Goal: Information Seeking & Learning: Learn about a topic

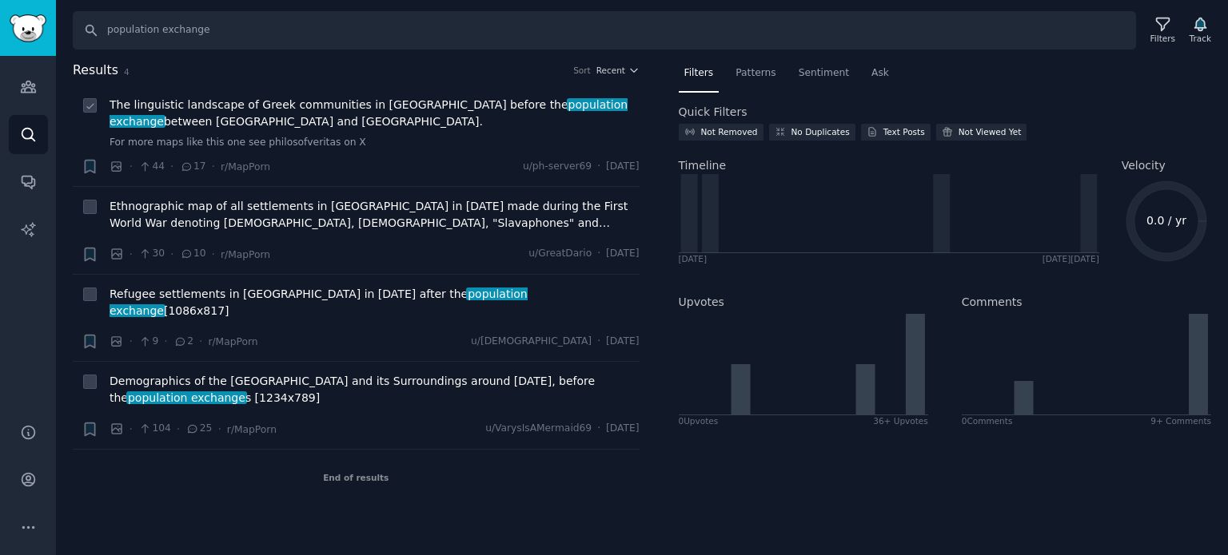
click at [332, 119] on span "The linguistic landscape of Greek communities in [GEOGRAPHIC_DATA] before the p…" at bounding box center [374, 114] width 530 height 34
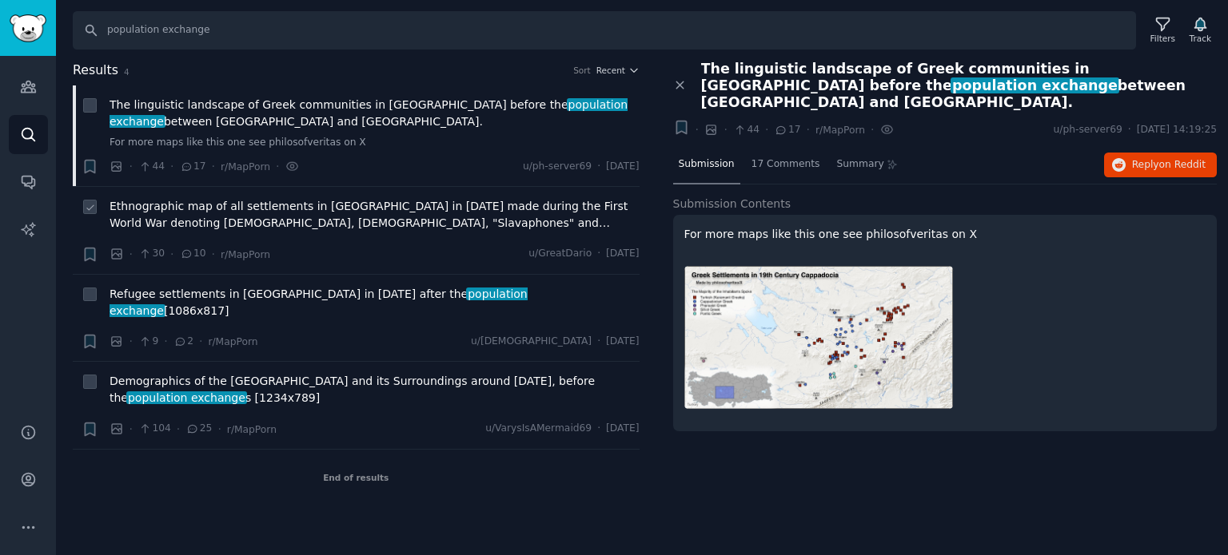
click at [208, 222] on span "Ethnographic map of all settlements in [GEOGRAPHIC_DATA] in [DATE] made during …" at bounding box center [374, 215] width 530 height 34
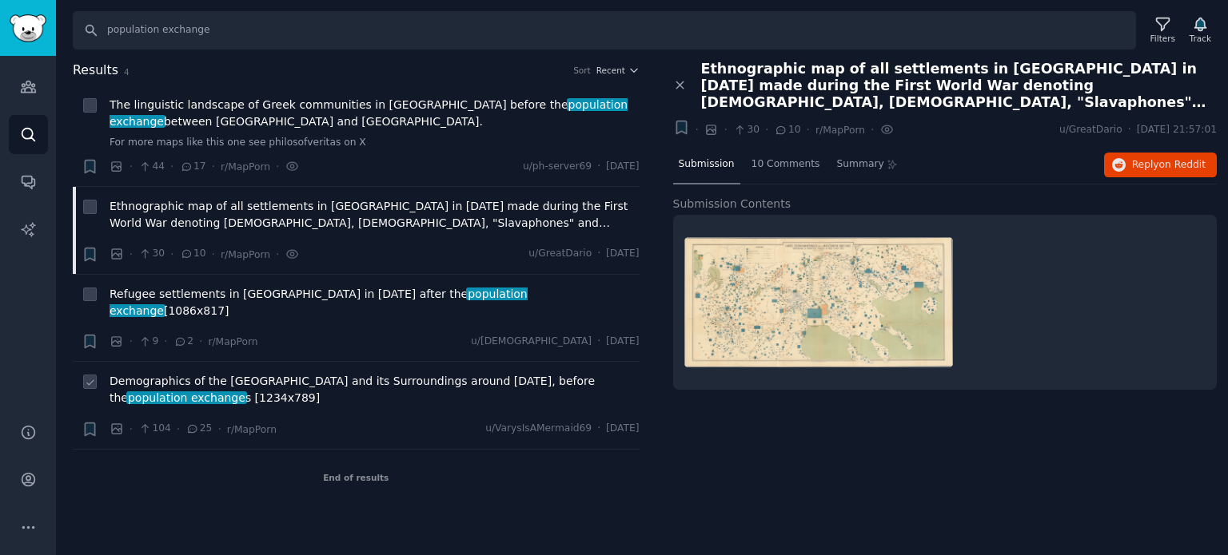
click at [359, 373] on span "Demographics of the [GEOGRAPHIC_DATA] and its Surroundings around [DATE], befor…" at bounding box center [374, 390] width 530 height 34
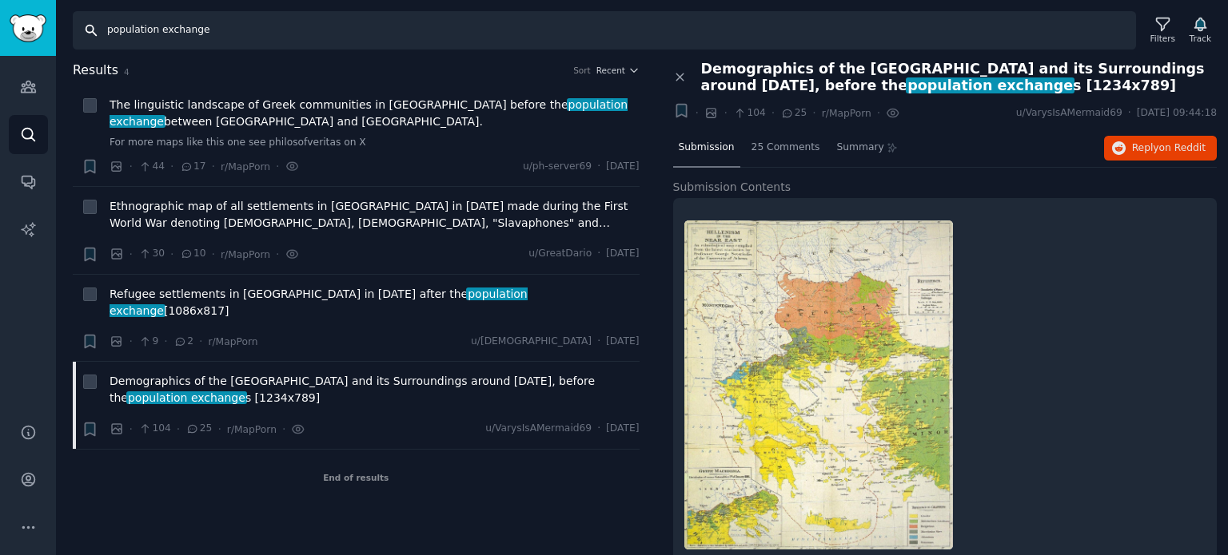
drag, startPoint x: 275, startPoint y: 35, endPoint x: 35, endPoint y: 30, distance: 239.8
click at [35, 30] on div "Audiences Search Conversations AI Reports Help Account More Search population e…" at bounding box center [614, 277] width 1228 height 555
paste input "rotectorat"
type input "protectorate"
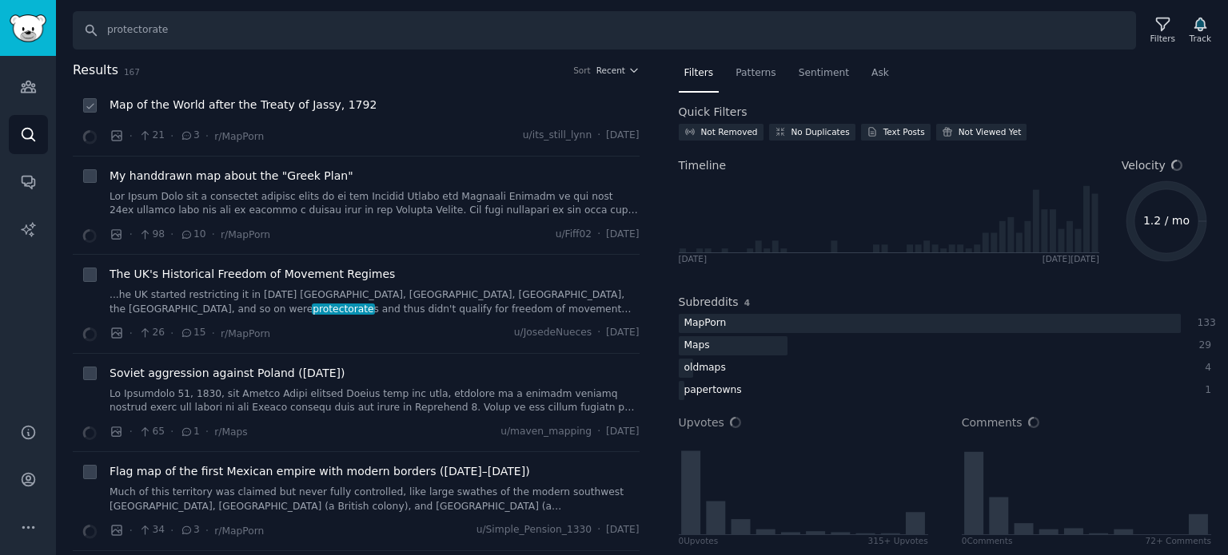
click at [240, 98] on span "Map of the World after the Treaty of Jassy, 1792" at bounding box center [242, 105] width 267 height 17
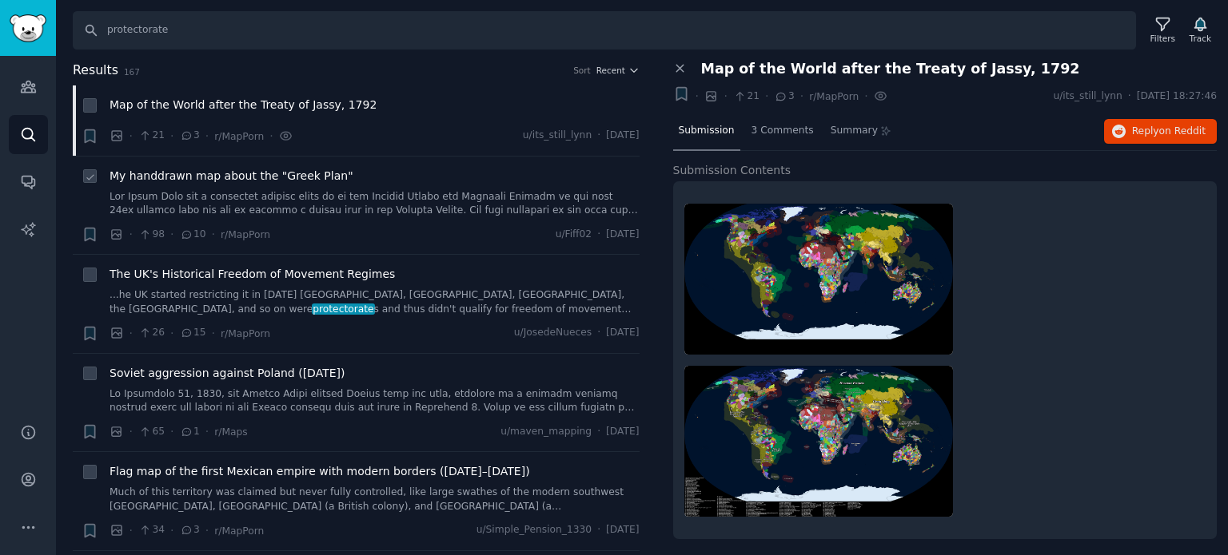
click at [242, 175] on span "My handdrawn map about the "Greek Plan"" at bounding box center [231, 176] width 244 height 17
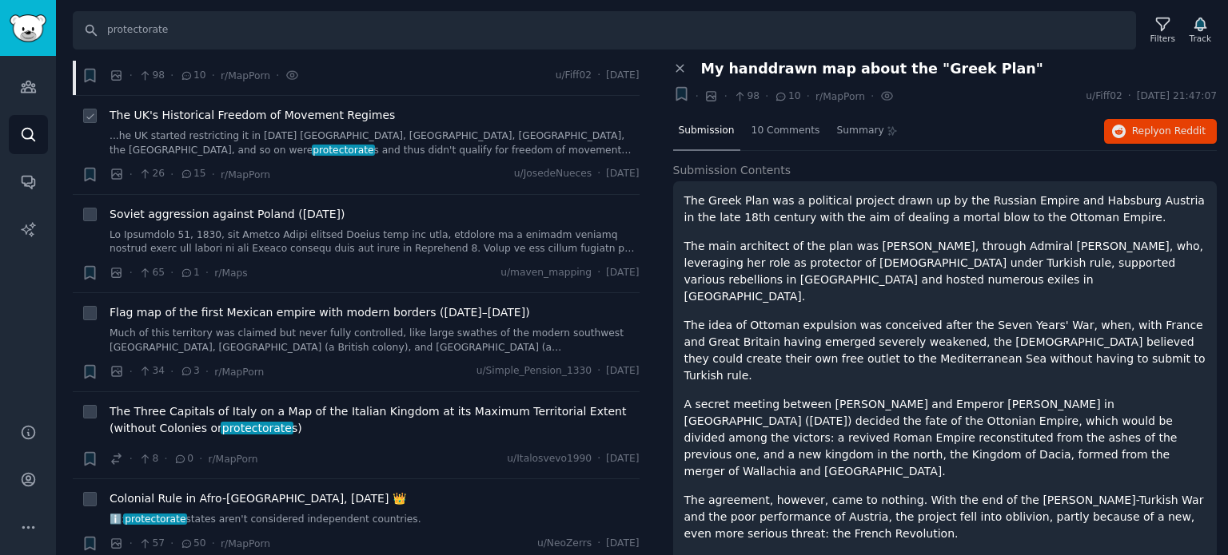
scroll to position [160, 0]
click at [237, 209] on span "Soviet aggression against Poland ([DATE])" at bounding box center [226, 213] width 235 height 17
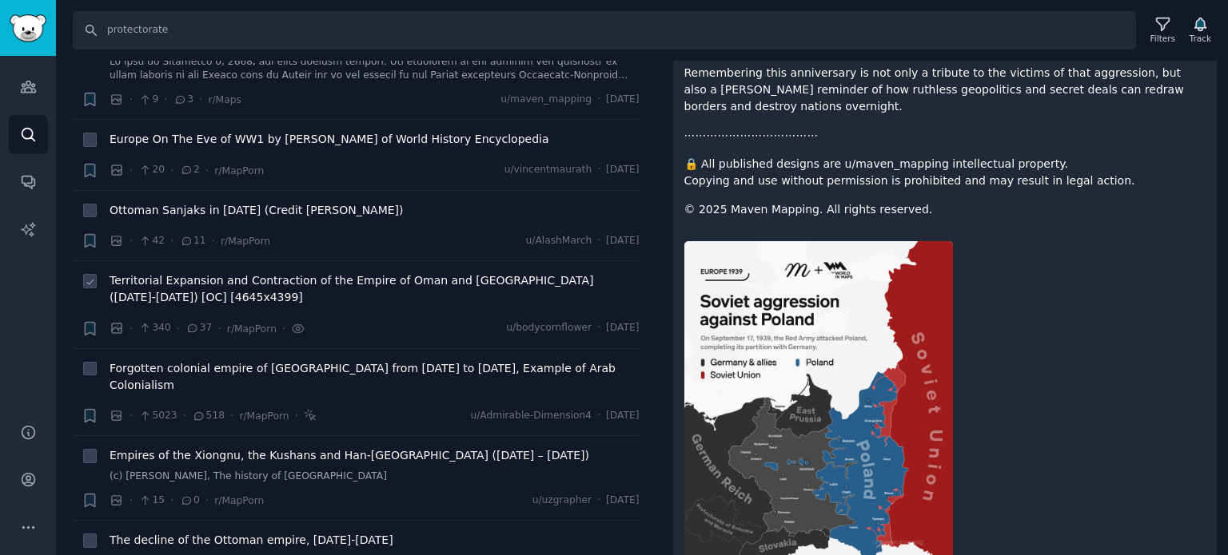
scroll to position [959, 0]
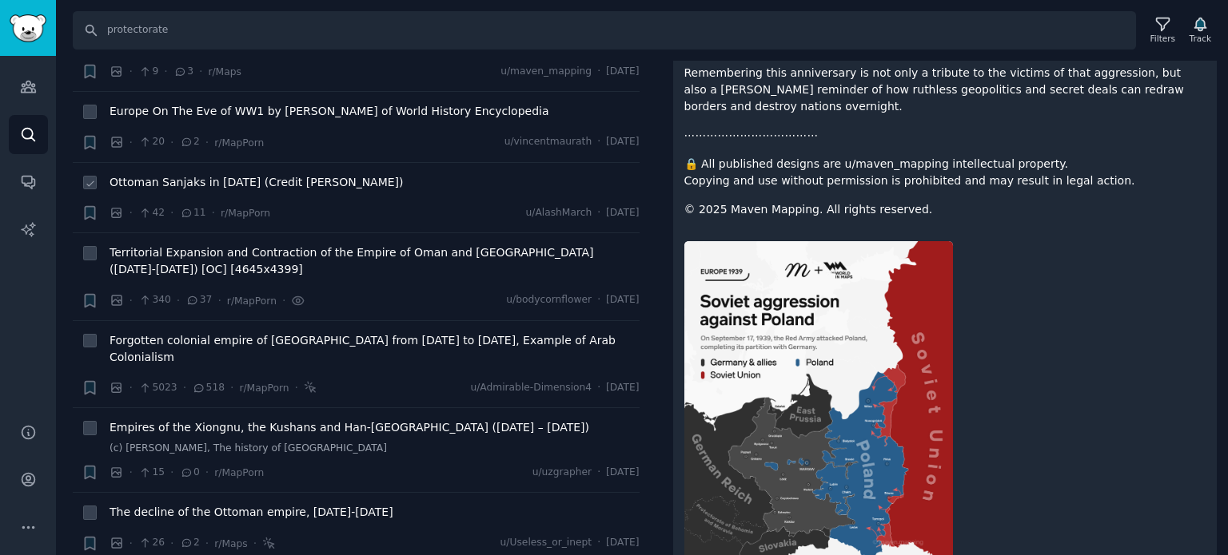
click at [265, 174] on span "Ottoman Sanjaks in [DATE] (Credit [PERSON_NAME])" at bounding box center [256, 182] width 294 height 17
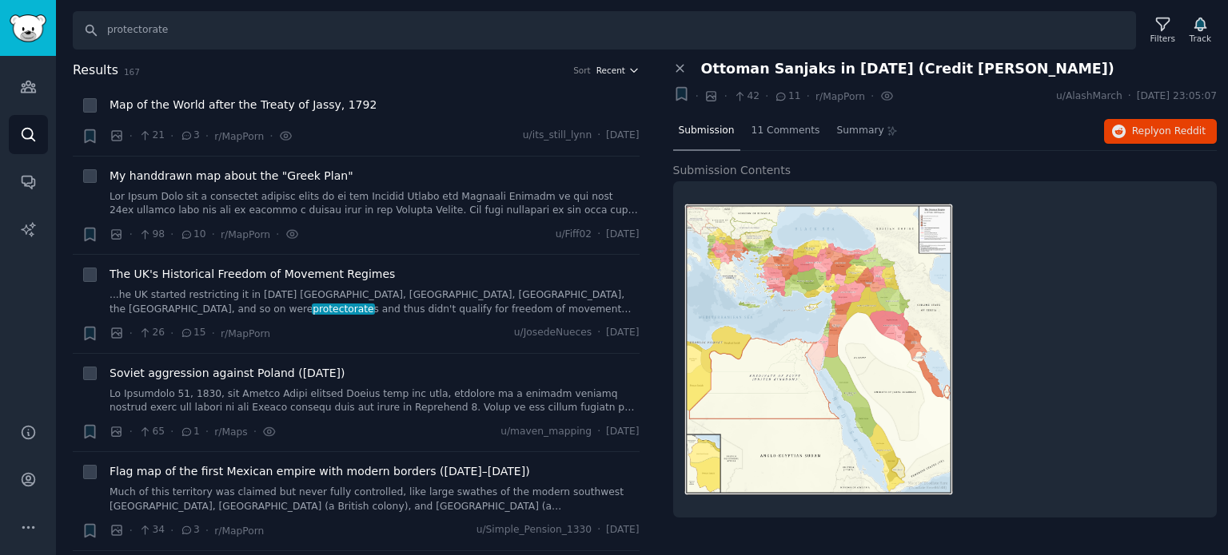
click at [607, 70] on span "Recent" at bounding box center [610, 70] width 29 height 11
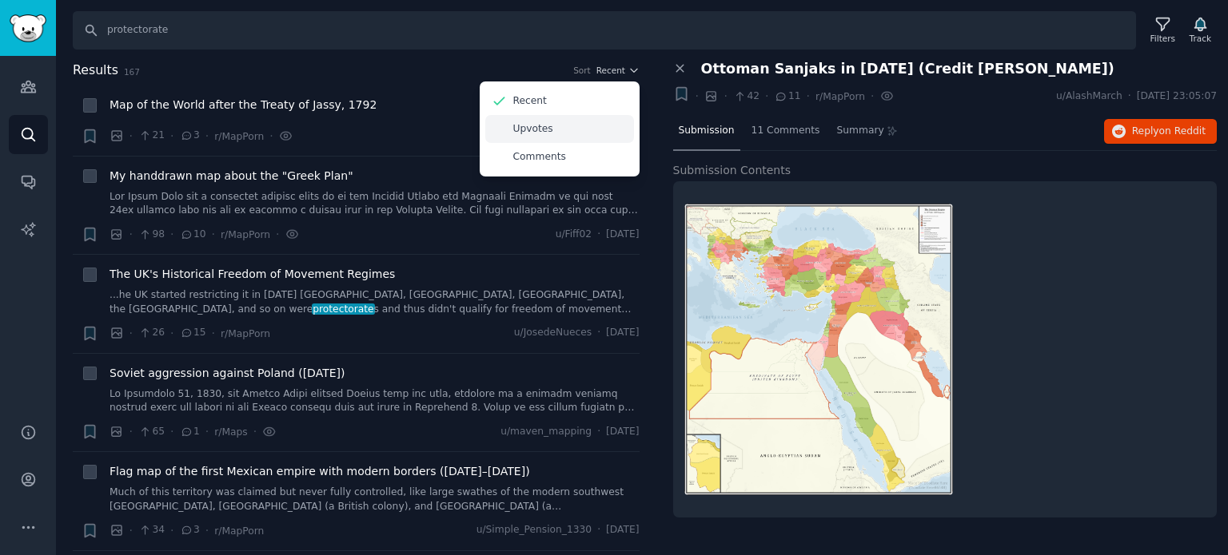
click at [575, 121] on div "Upvotes" at bounding box center [559, 129] width 149 height 28
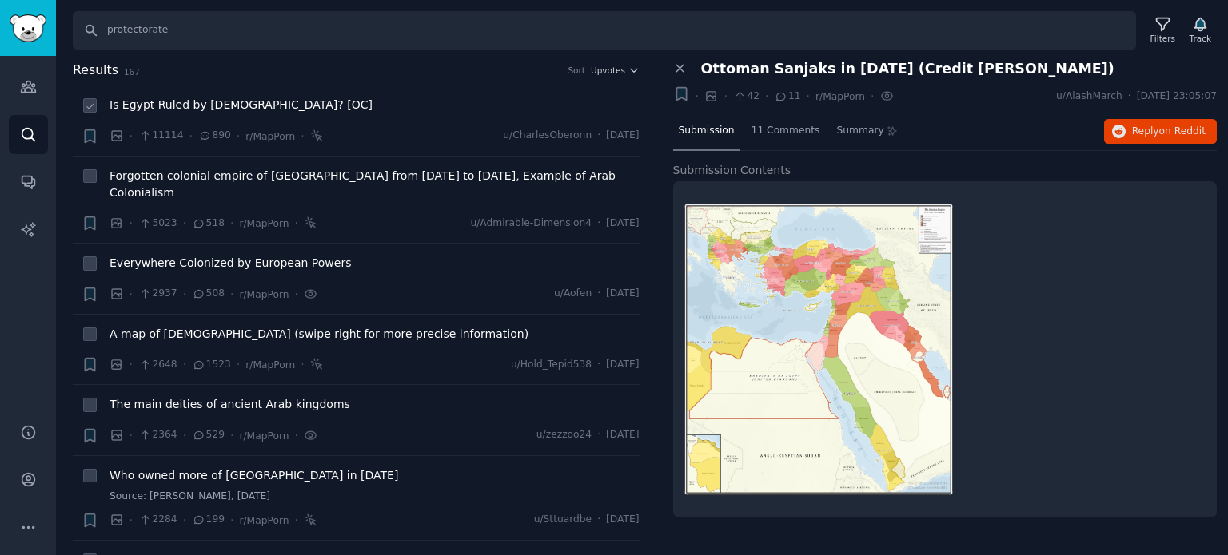
click at [209, 107] on span "Is Egypt Ruled by [DEMOGRAPHIC_DATA]? [OC]" at bounding box center [240, 105] width 263 height 17
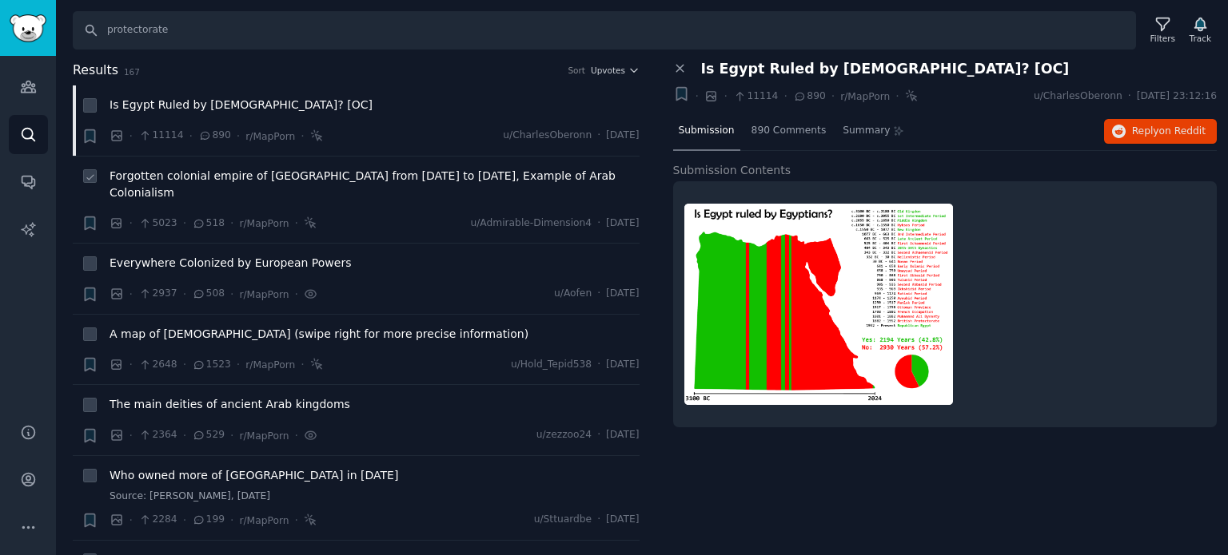
click at [217, 176] on span "Forgotten colonial empire of [GEOGRAPHIC_DATA] from [DATE] to [DATE], Example o…" at bounding box center [374, 185] width 530 height 34
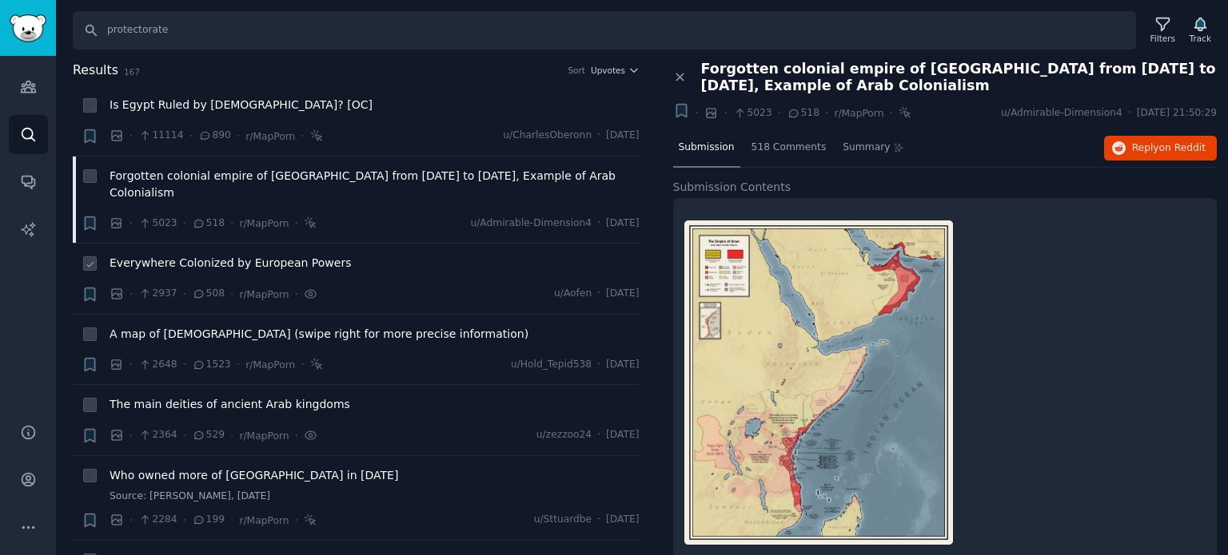
click at [217, 255] on span "Everywhere Colonized by European Powers" at bounding box center [229, 263] width 241 height 17
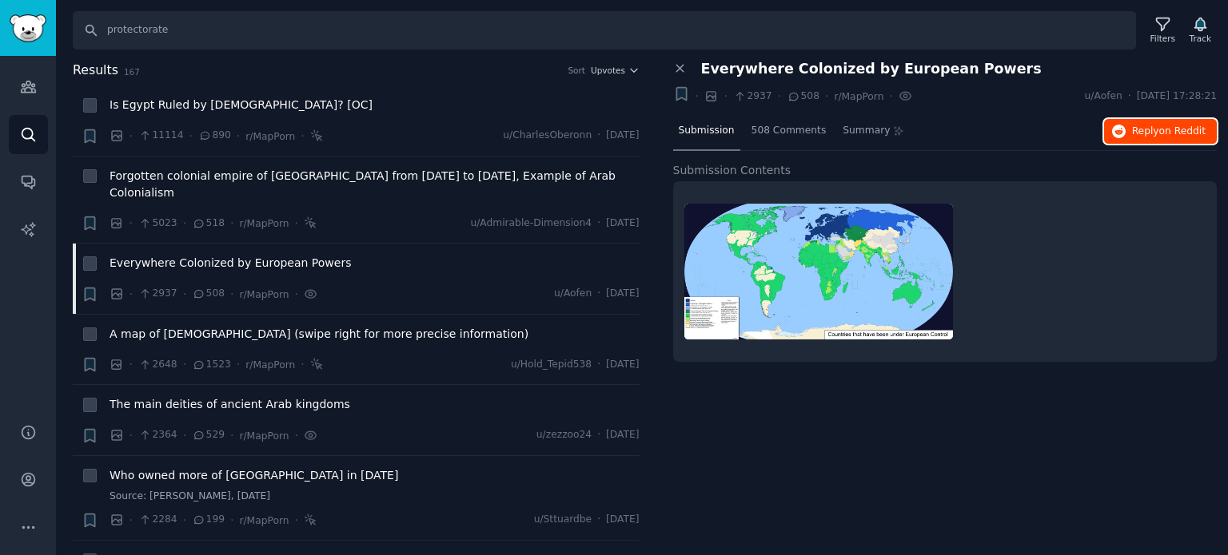
click at [1161, 132] on span "on Reddit" at bounding box center [1182, 130] width 46 height 11
click at [191, 255] on span "Everywhere Colonized by European Powers" at bounding box center [229, 263] width 241 height 17
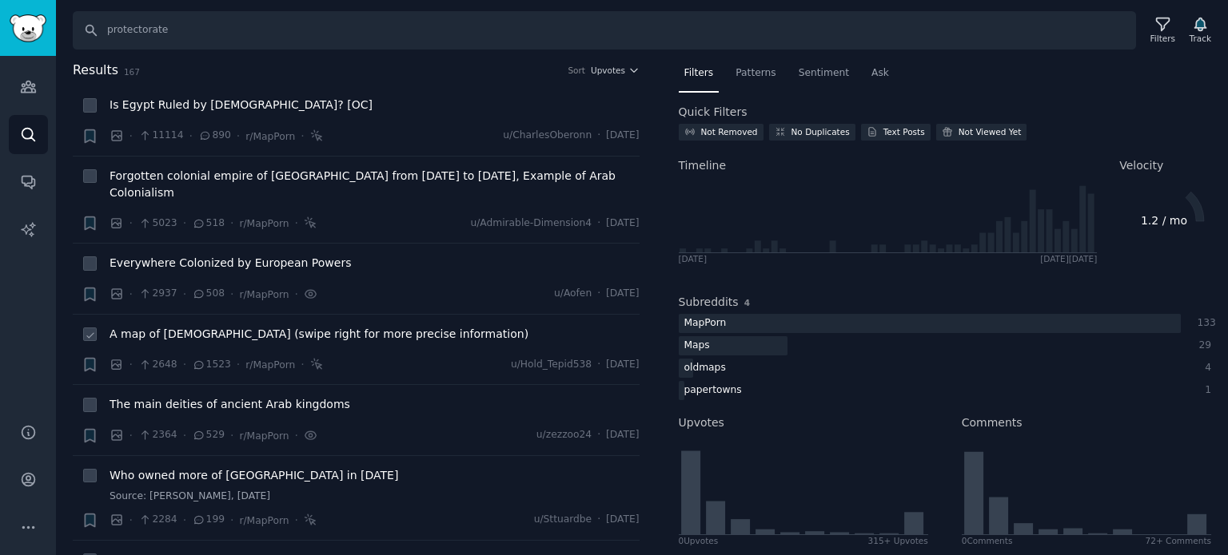
click at [201, 326] on span "A map of [DEMOGRAPHIC_DATA] (swipe right for more precise information)" at bounding box center [318, 334] width 419 height 17
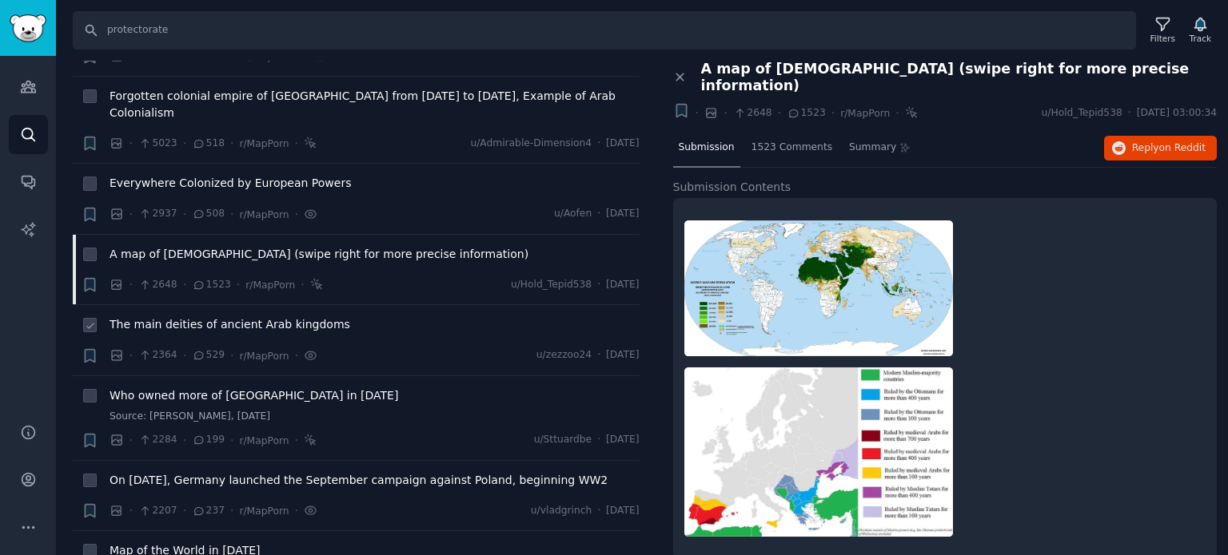
scroll to position [160, 0]
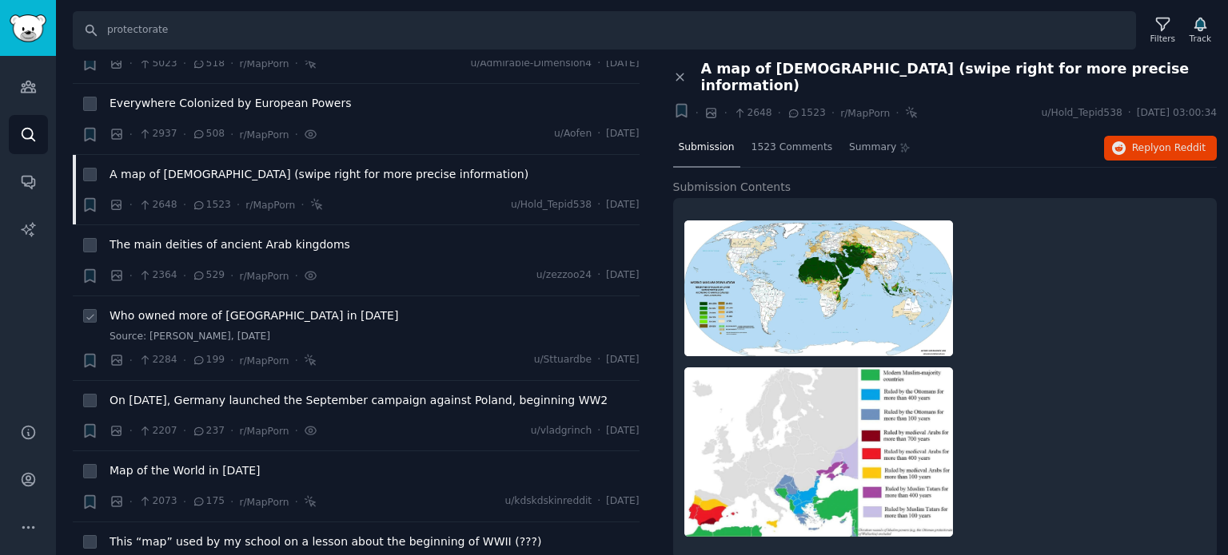
click at [198, 308] on span "Who owned more of [GEOGRAPHIC_DATA] in [DATE]" at bounding box center [253, 316] width 289 height 17
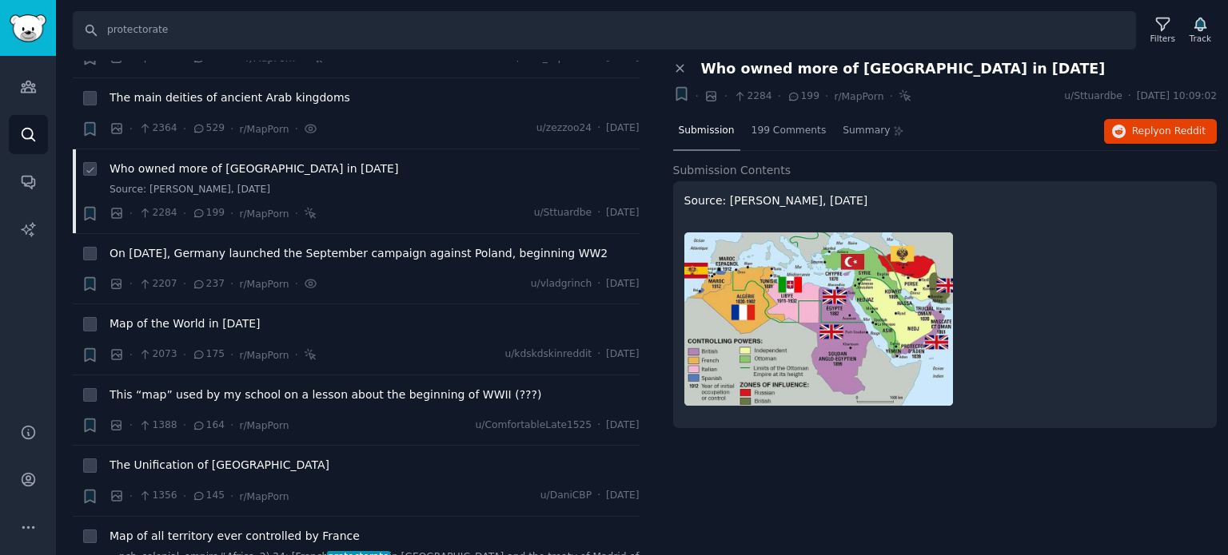
scroll to position [320, 0]
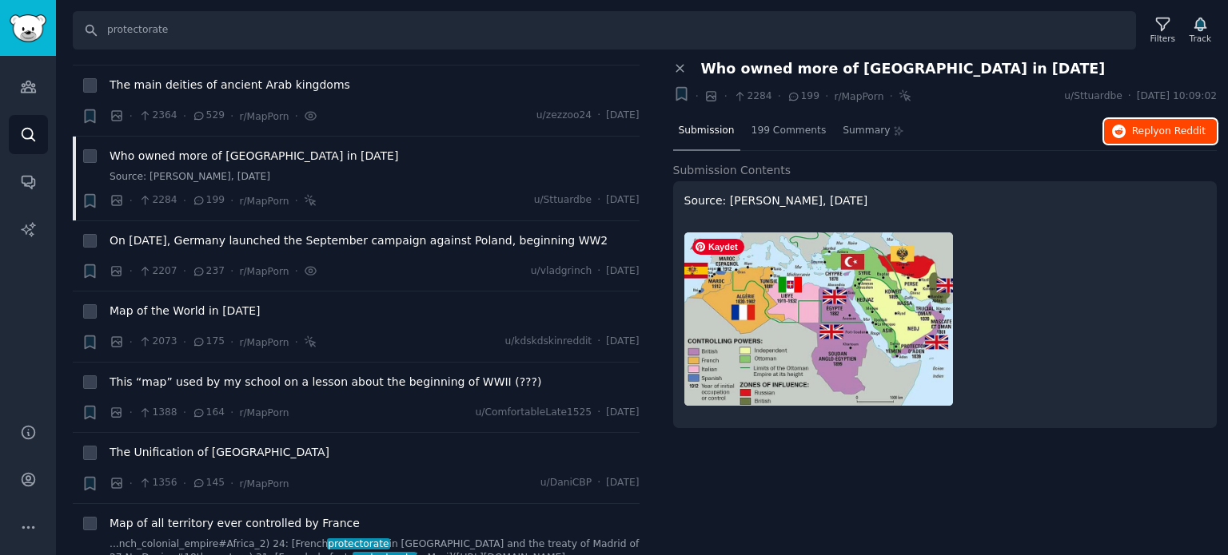
click at [1176, 121] on button "Reply on Reddit" at bounding box center [1160, 132] width 113 height 26
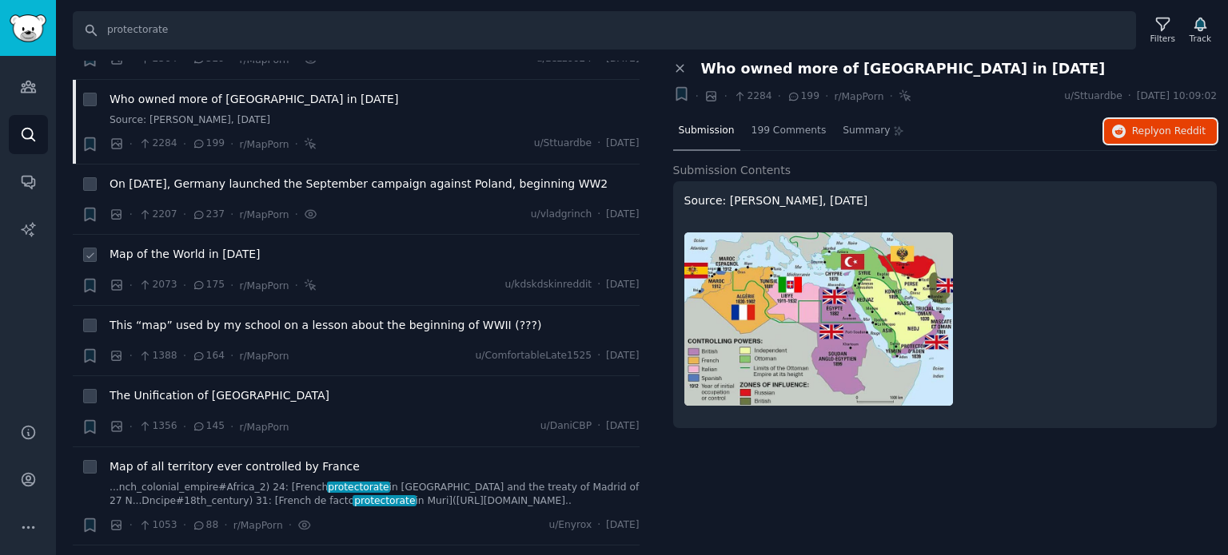
scroll to position [400, 0]
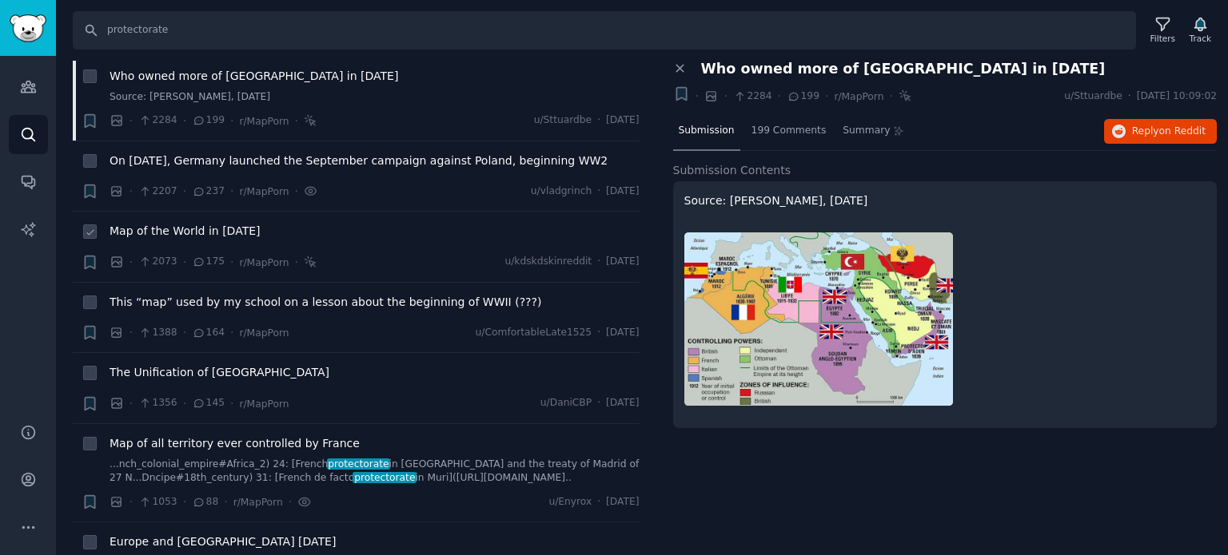
click at [180, 223] on span "Map of the World in [DATE]" at bounding box center [184, 231] width 151 height 17
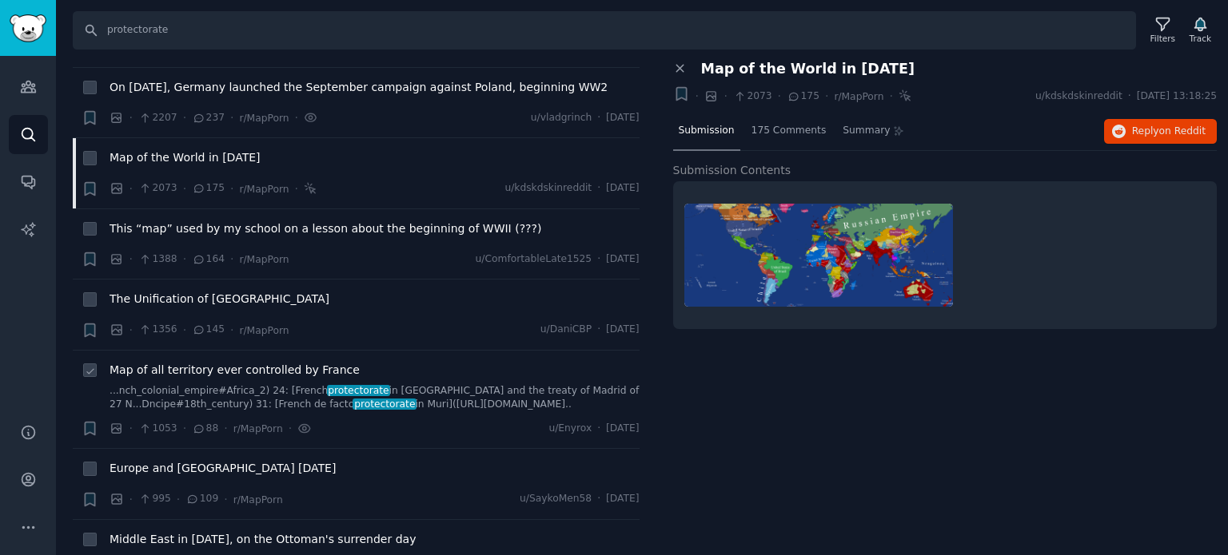
scroll to position [559, 0]
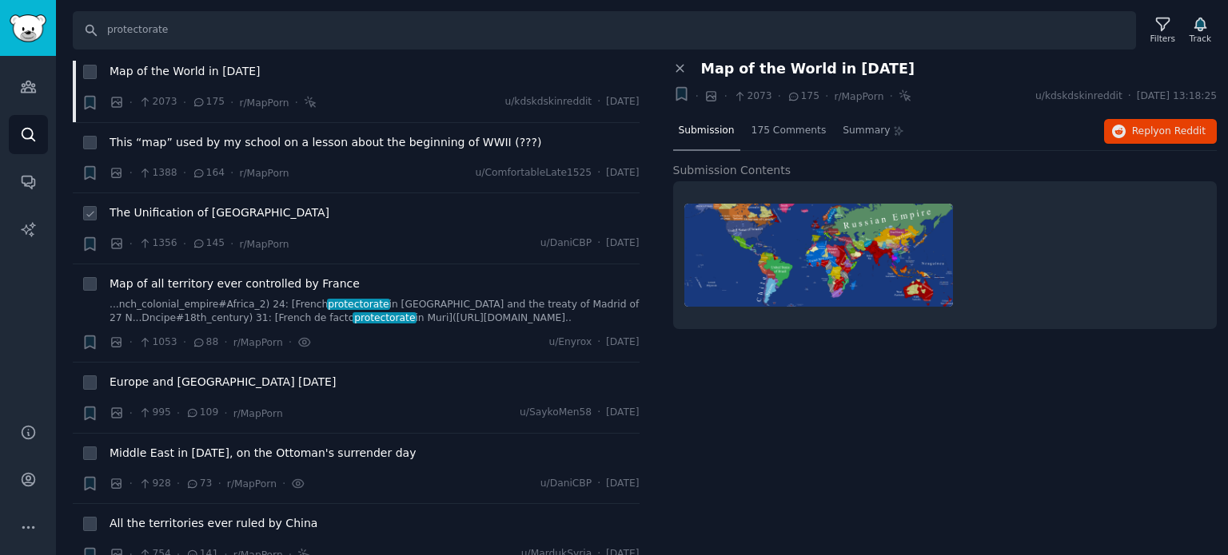
click at [215, 205] on span "The Unification of [GEOGRAPHIC_DATA]" at bounding box center [219, 213] width 220 height 17
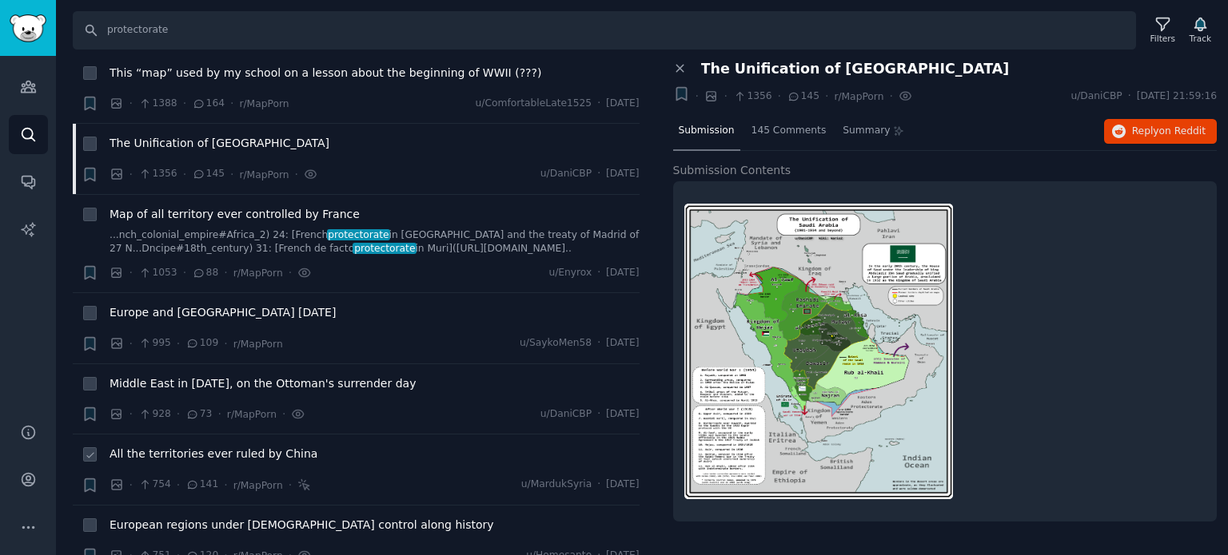
scroll to position [719, 0]
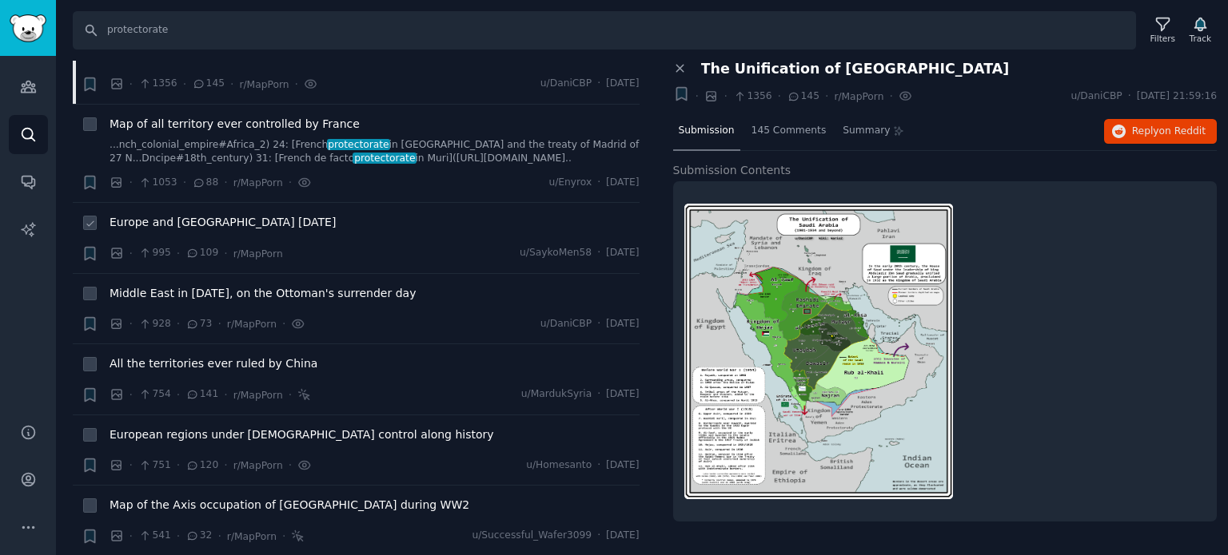
click at [219, 214] on span "Europe and [GEOGRAPHIC_DATA] [DATE]" at bounding box center [222, 222] width 226 height 17
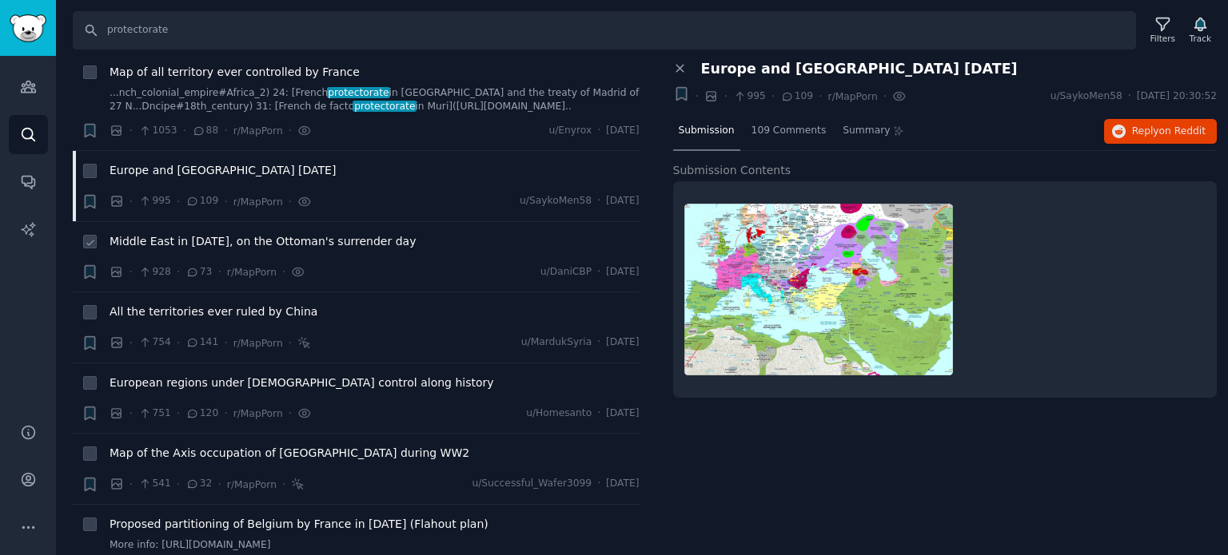
scroll to position [799, 0]
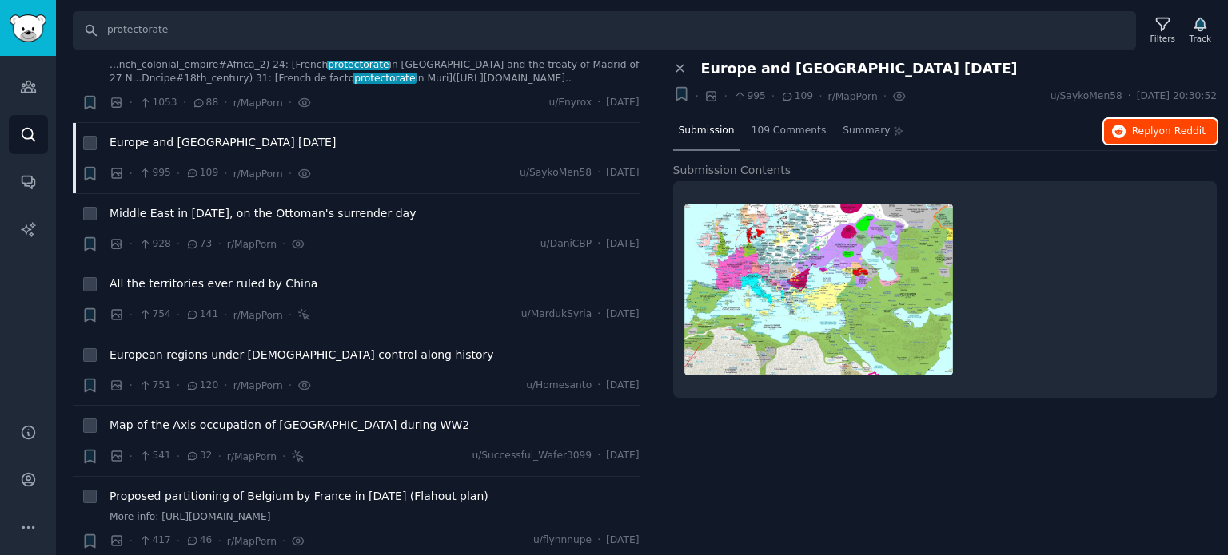
click at [1168, 137] on span "Reply on Reddit" at bounding box center [1169, 132] width 74 height 14
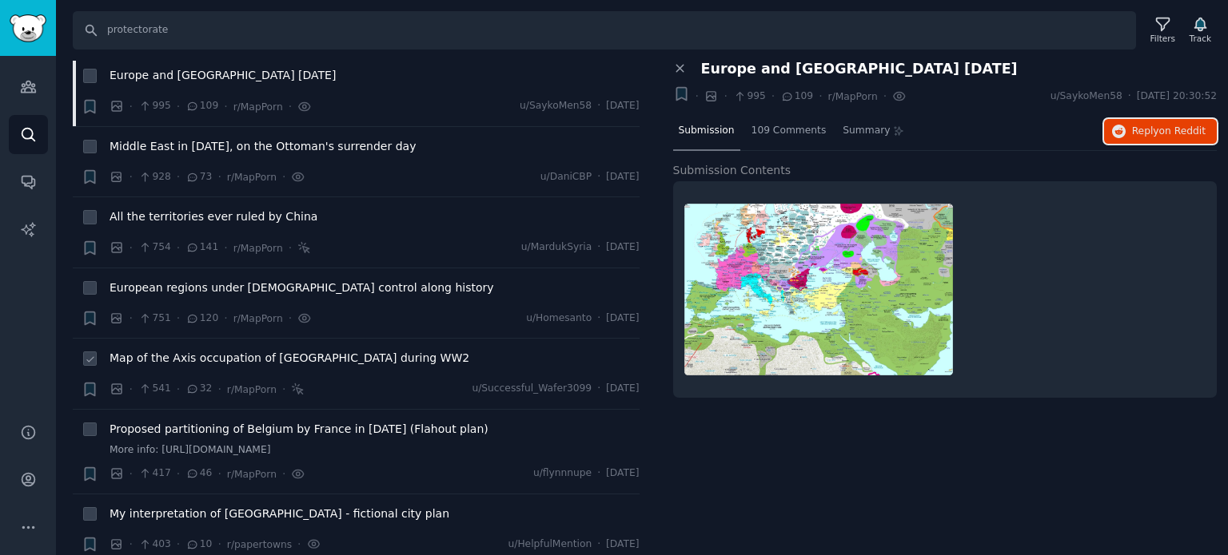
scroll to position [959, 0]
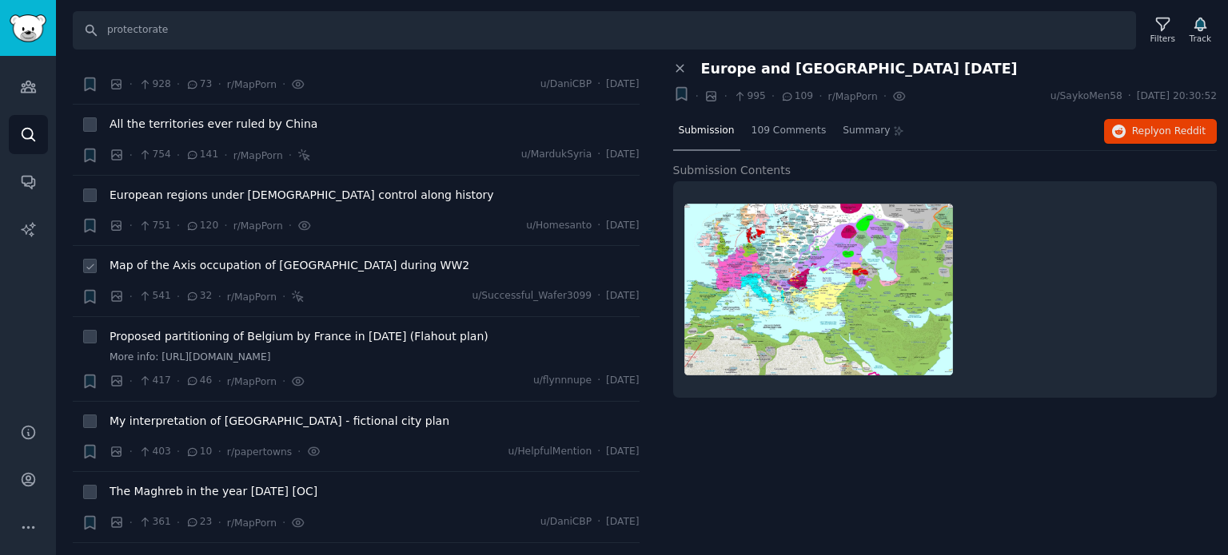
click at [255, 257] on span "Map of the Axis occupation of [GEOGRAPHIC_DATA] during WW2" at bounding box center [289, 265] width 360 height 17
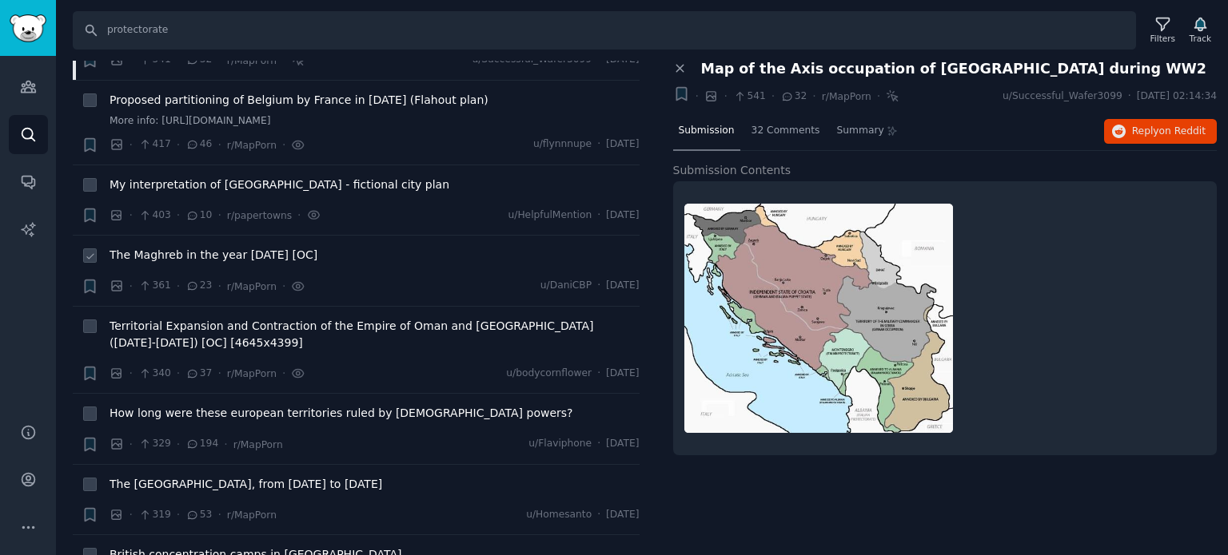
scroll to position [1199, 0]
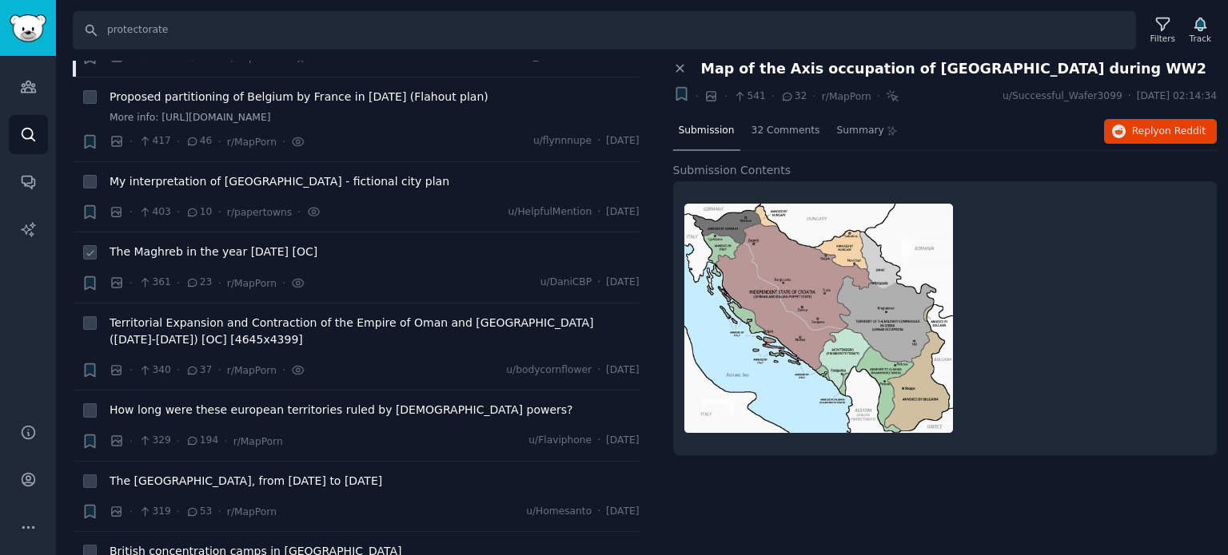
click at [217, 244] on span "The Maghreb in the year [DATE] [OC]" at bounding box center [213, 252] width 208 height 17
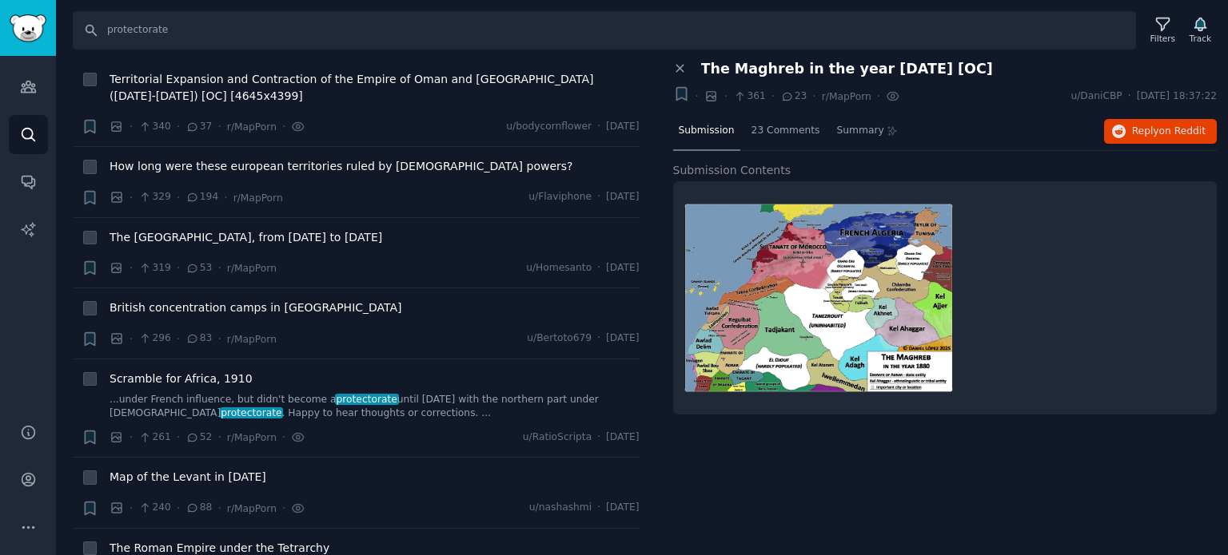
scroll to position [1518, 0]
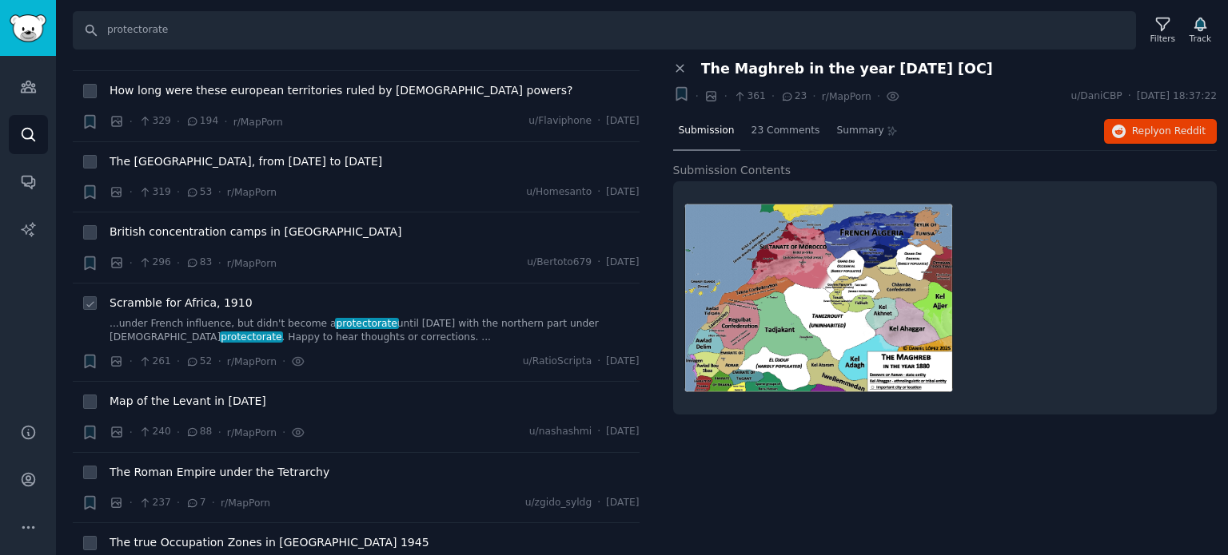
click at [160, 295] on span "Scramble for Africa, 1910" at bounding box center [180, 303] width 143 height 17
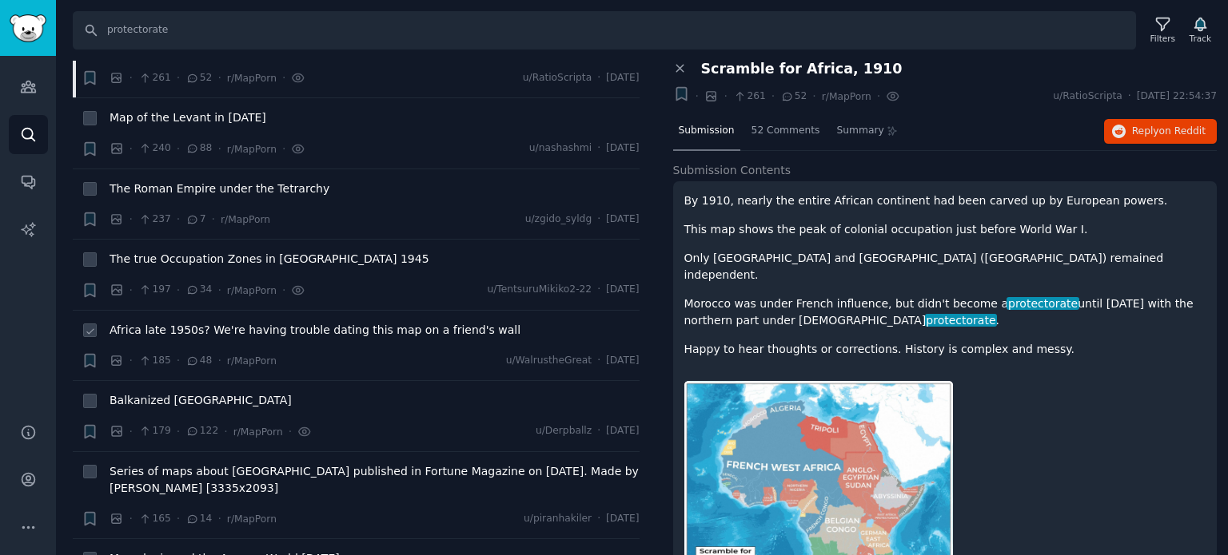
scroll to position [1838, 0]
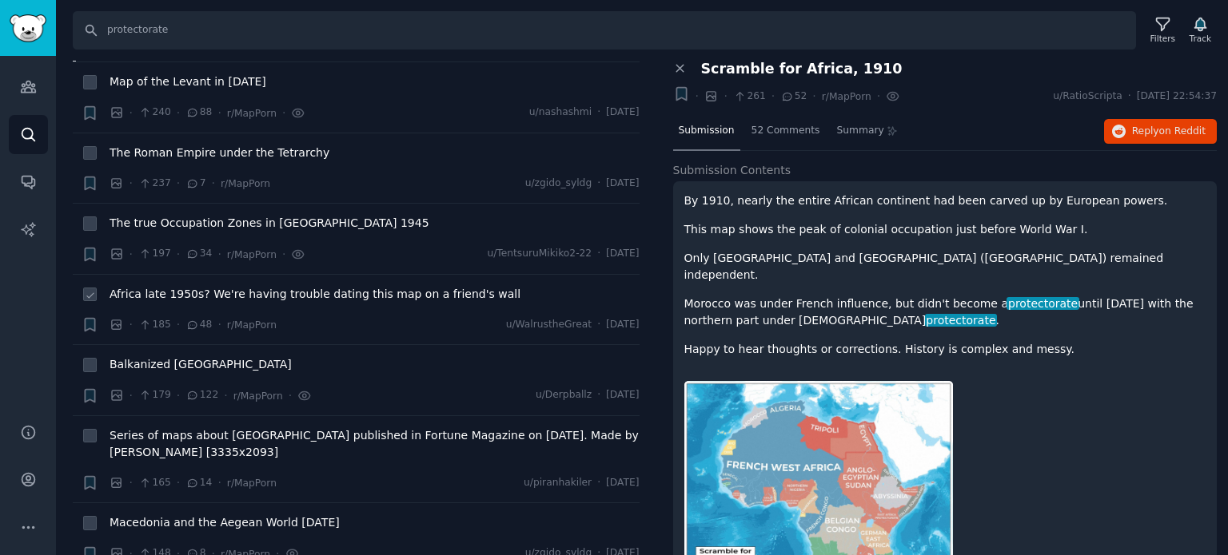
click at [162, 286] on span "Africa late 1950s? We're having trouble dating this map on a friend's wall" at bounding box center [314, 294] width 411 height 17
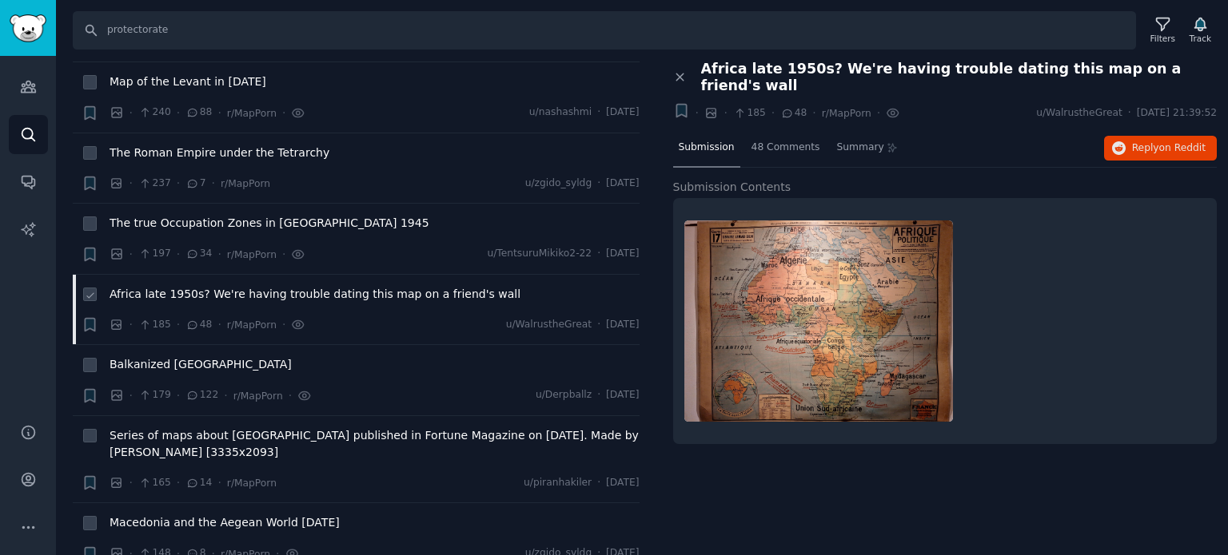
scroll to position [1998, 0]
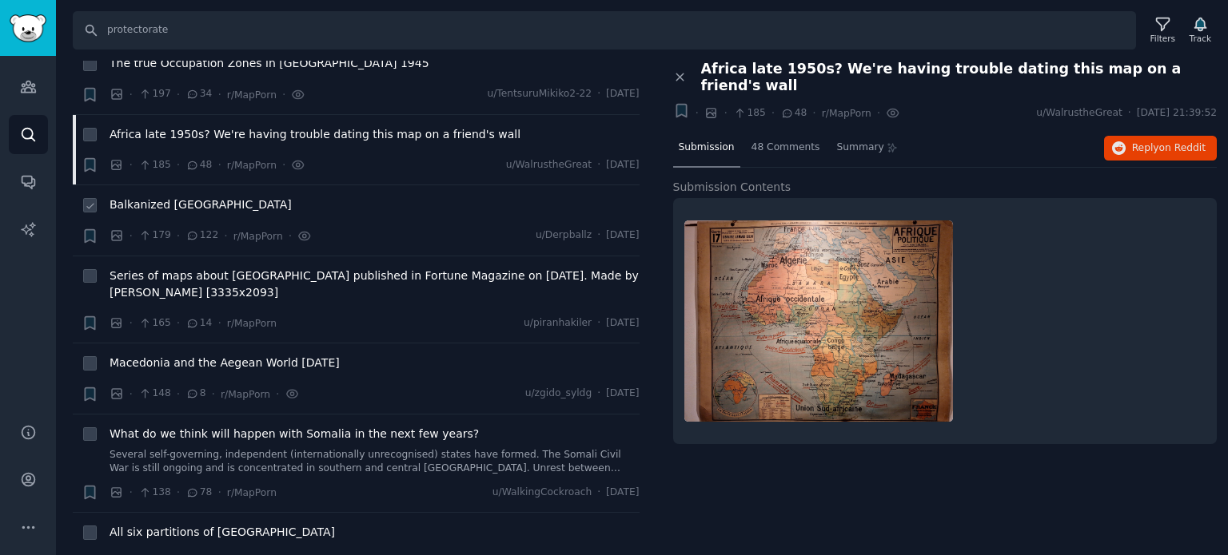
click at [174, 197] on span "Balkanized [GEOGRAPHIC_DATA]" at bounding box center [200, 205] width 182 height 17
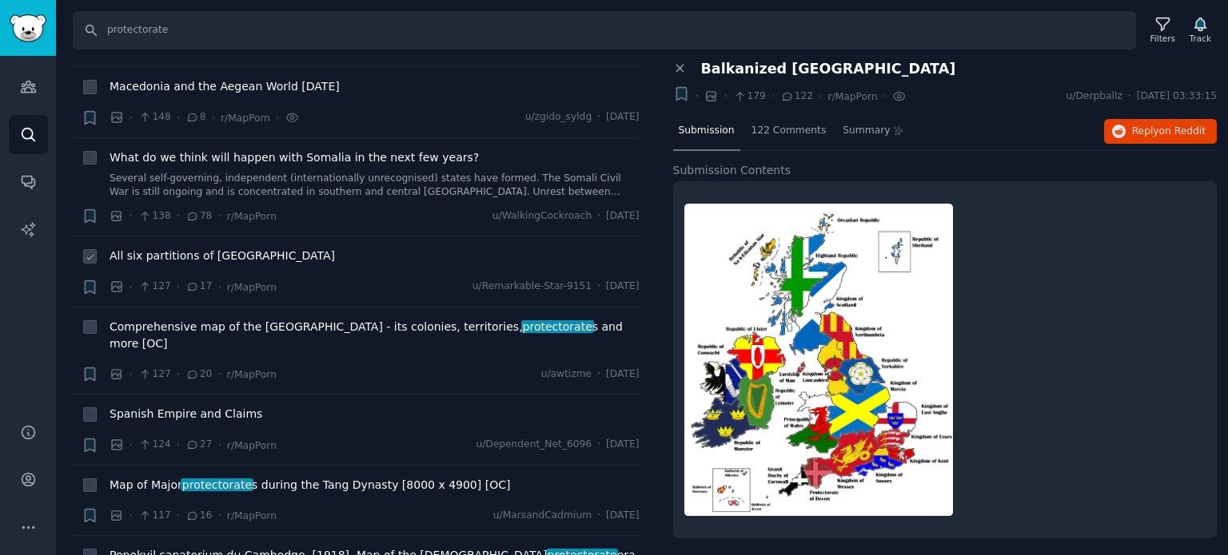
scroll to position [2318, 0]
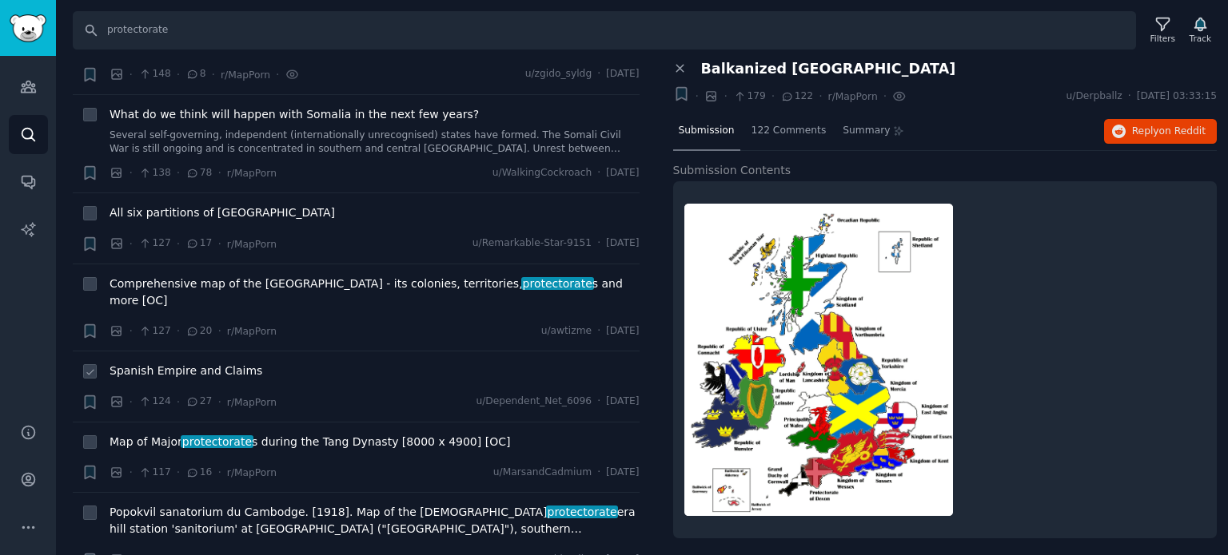
click at [191, 363] on span "Spanish Empire and Claims" at bounding box center [185, 371] width 153 height 17
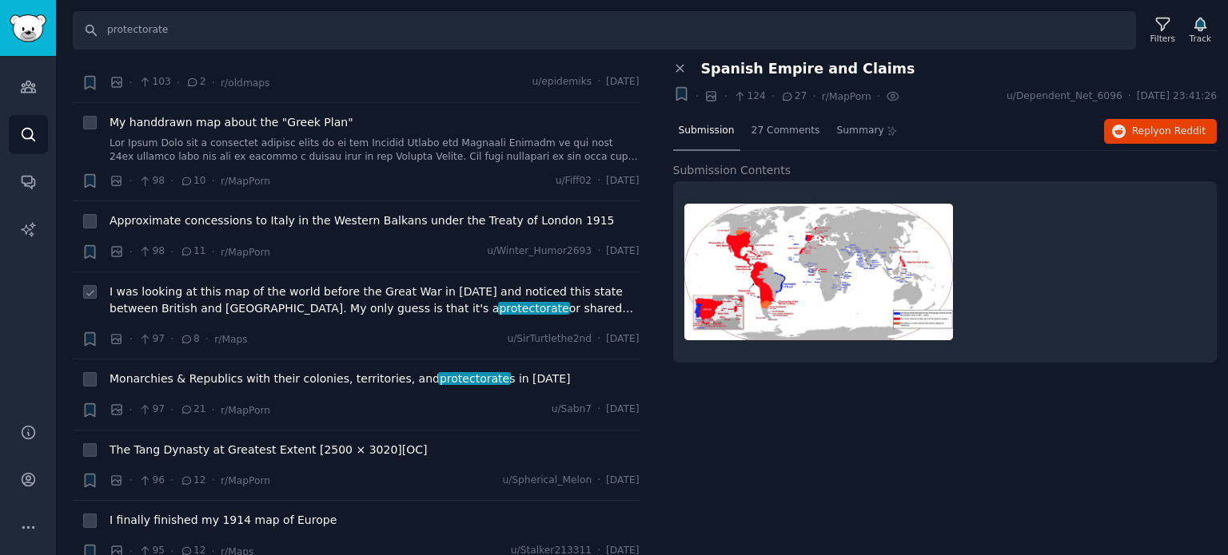
scroll to position [2797, 0]
click at [197, 369] on span "Monarchies & Republics with their colonies, territories, and protectorate s in …" at bounding box center [339, 377] width 460 height 17
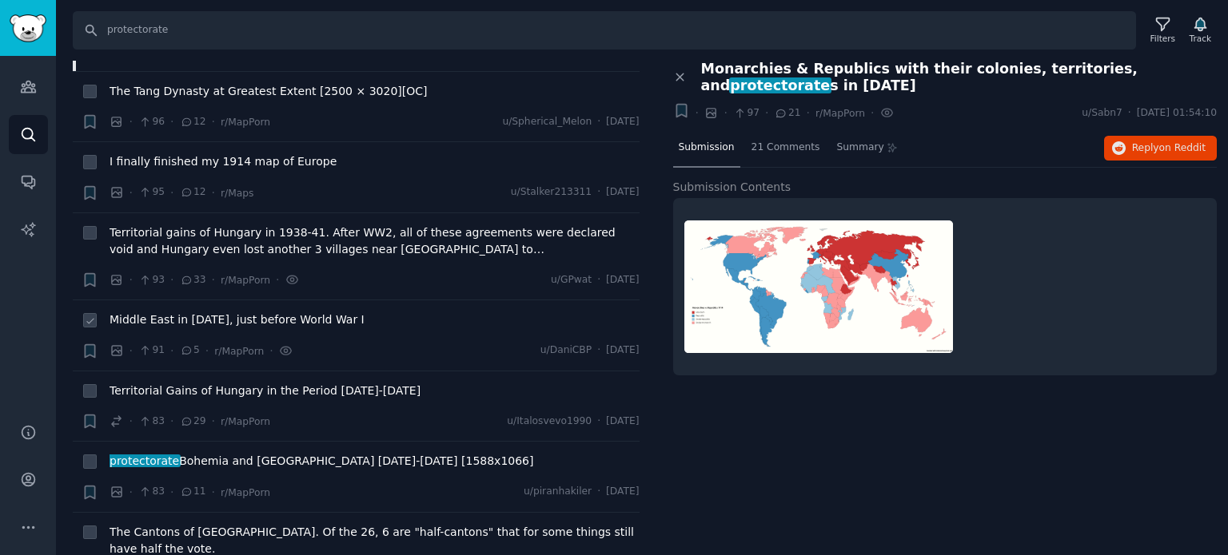
scroll to position [3197, 0]
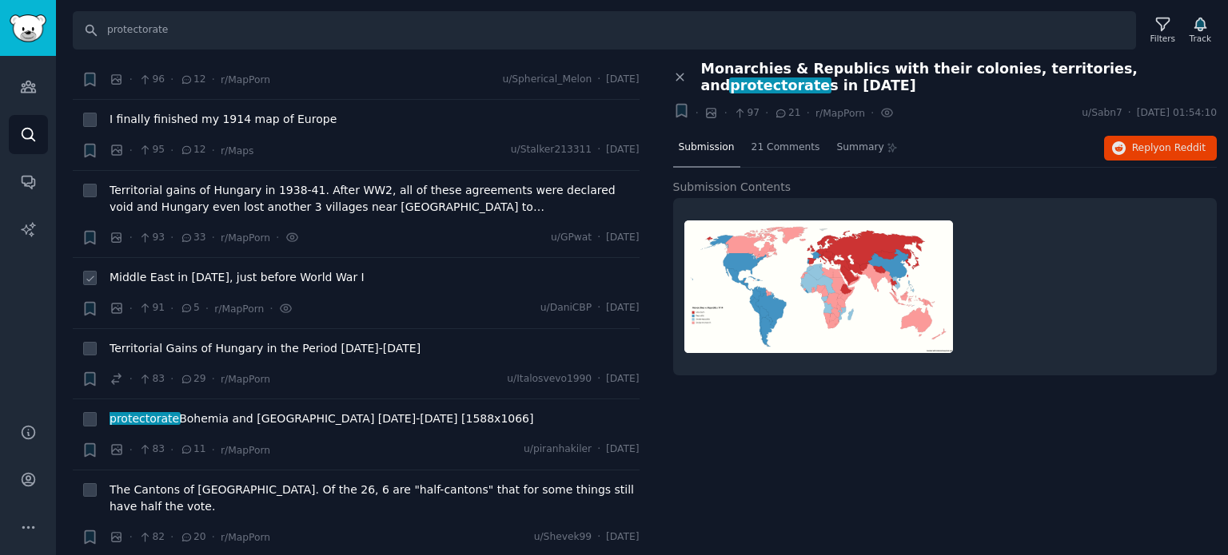
click at [230, 269] on span "Middle East in [DATE], just before World War I" at bounding box center [236, 277] width 255 height 17
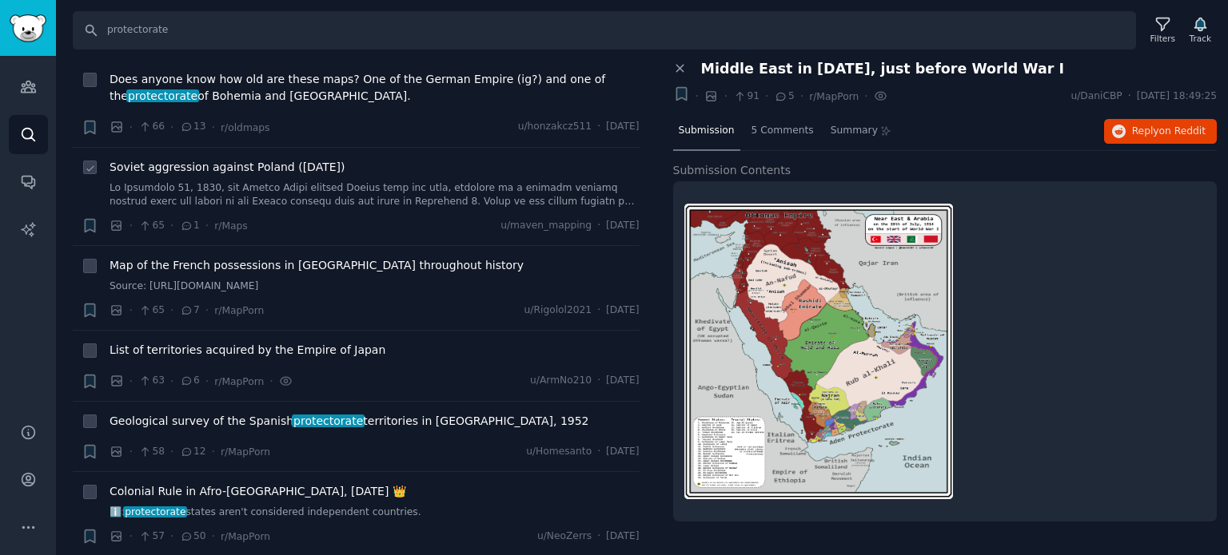
scroll to position [4156, 0]
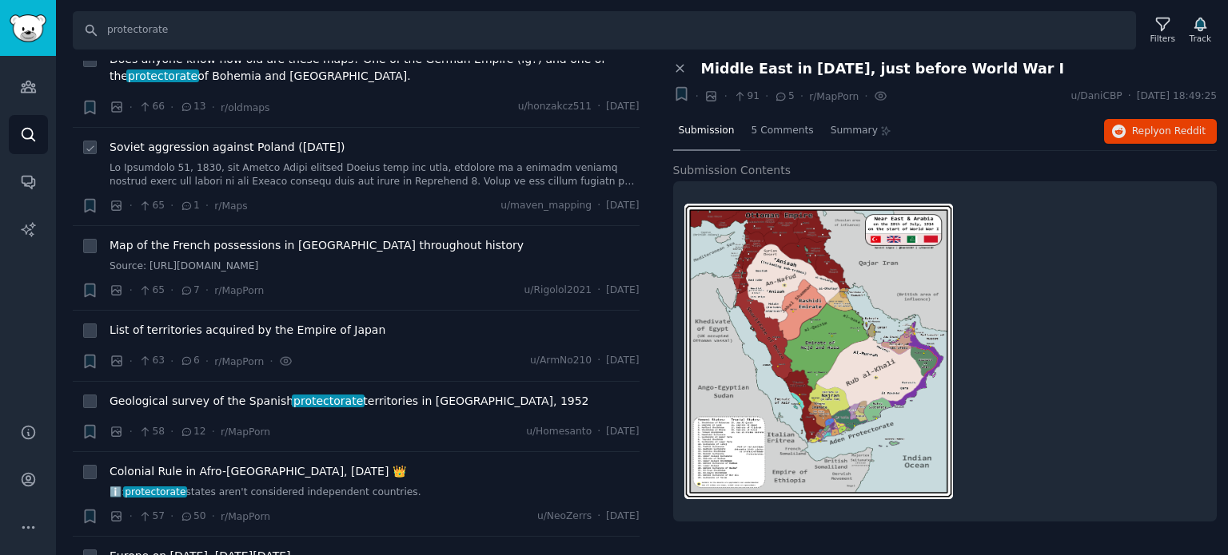
click at [261, 139] on span "Soviet aggression against Poland ([DATE])" at bounding box center [226, 147] width 235 height 17
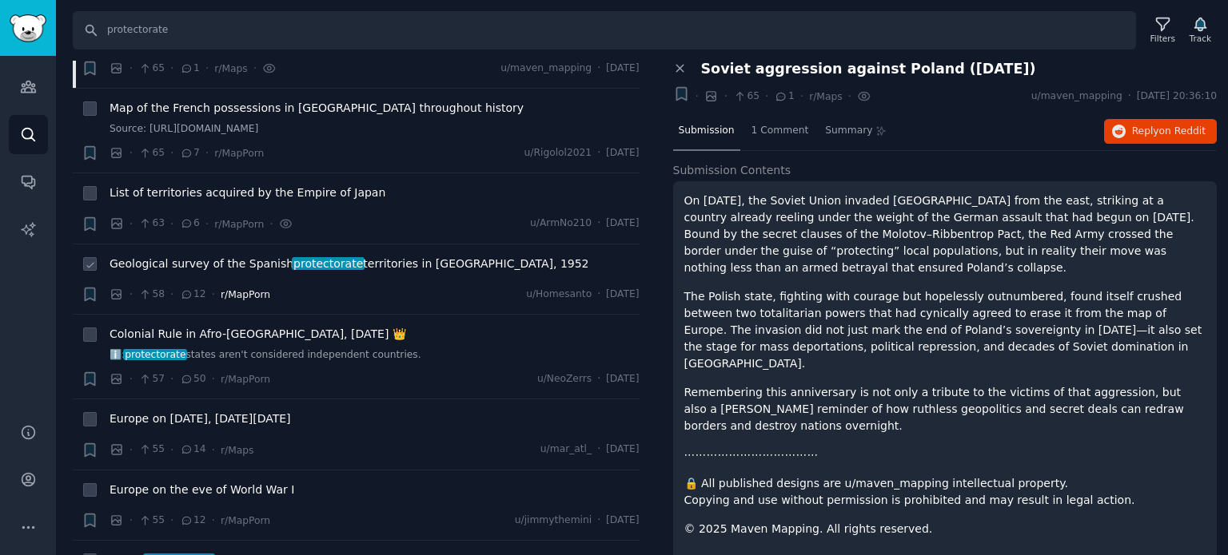
scroll to position [4476, 0]
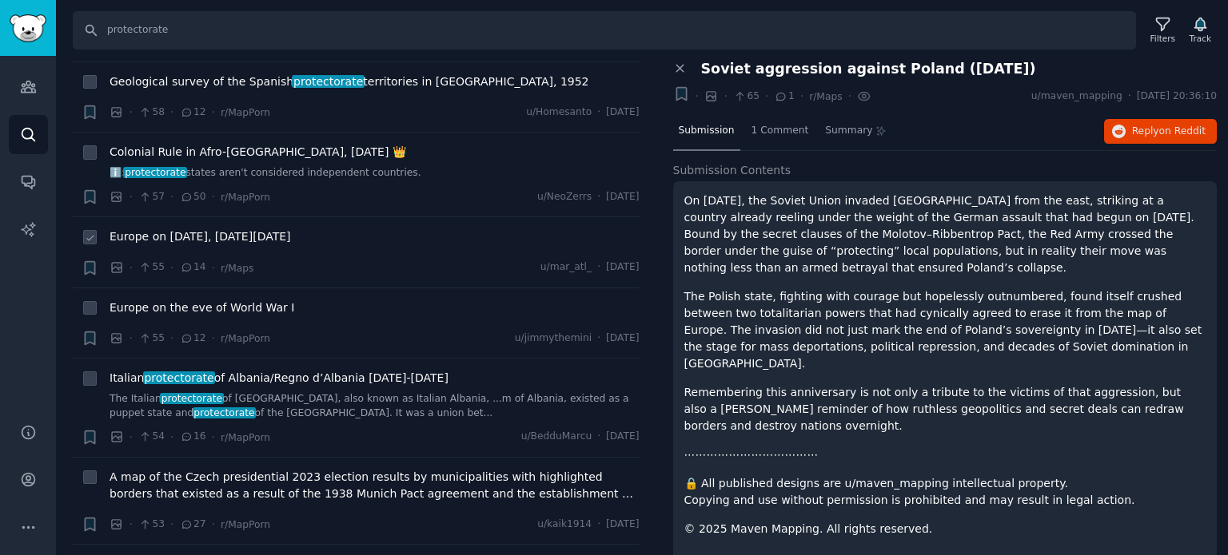
click at [210, 229] on span "Europe on [DATE], [DATE][DATE]" at bounding box center [199, 237] width 181 height 17
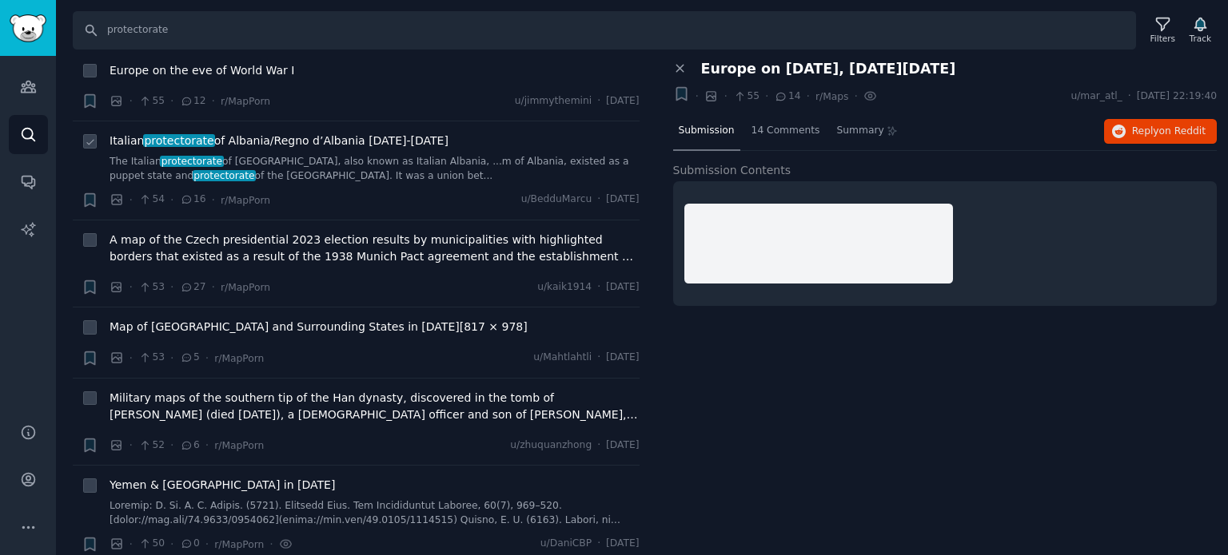
scroll to position [4795, 0]
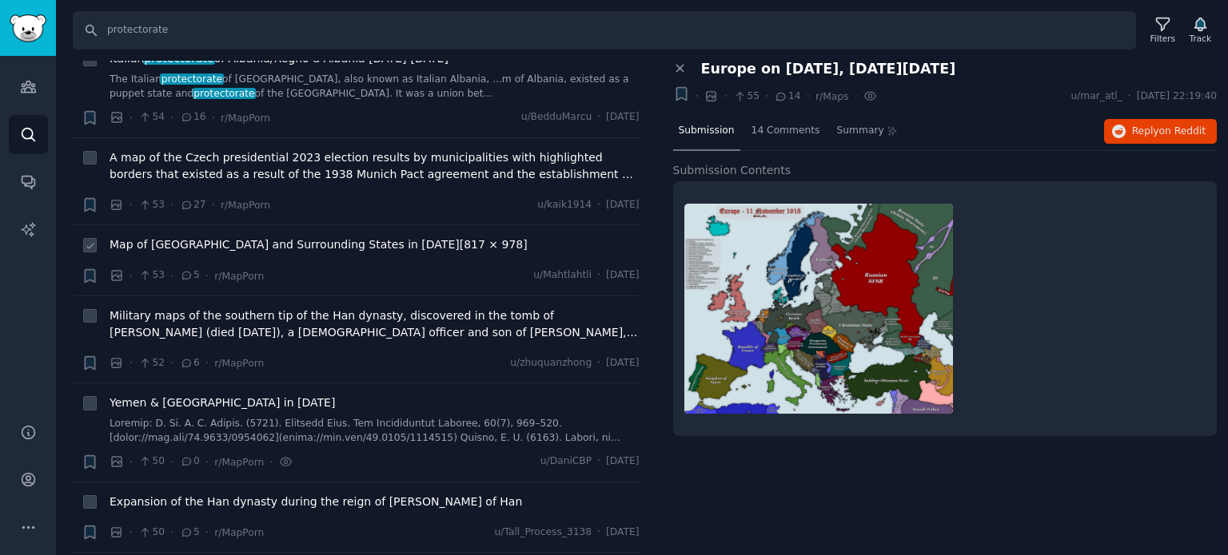
click at [291, 237] on span "Map of [GEOGRAPHIC_DATA] and Surrounding States in [DATE][817 × 978]" at bounding box center [318, 245] width 418 height 17
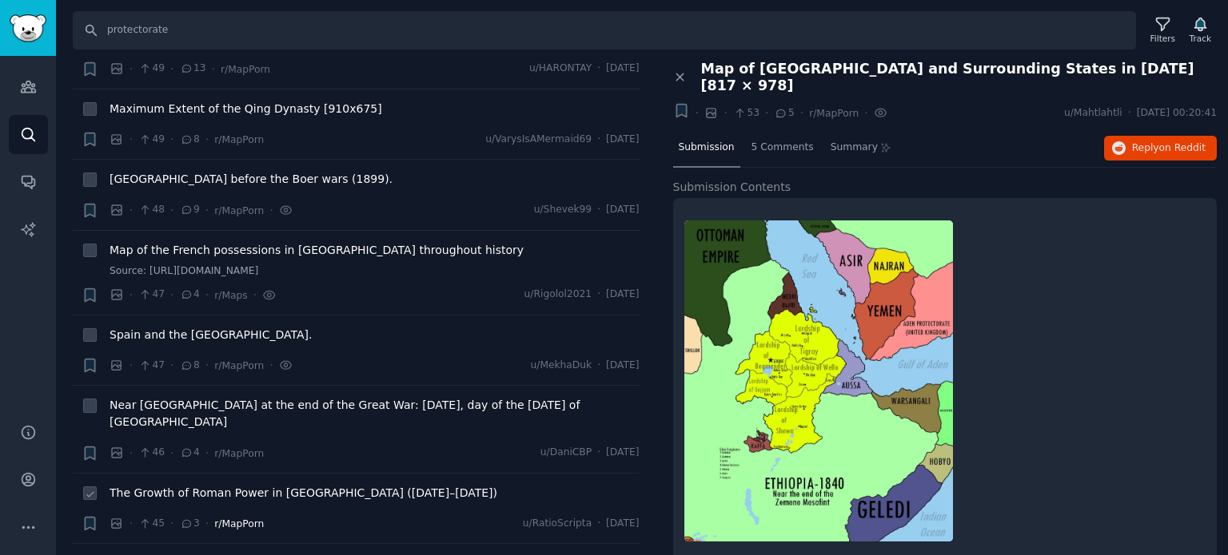
scroll to position [5514, 0]
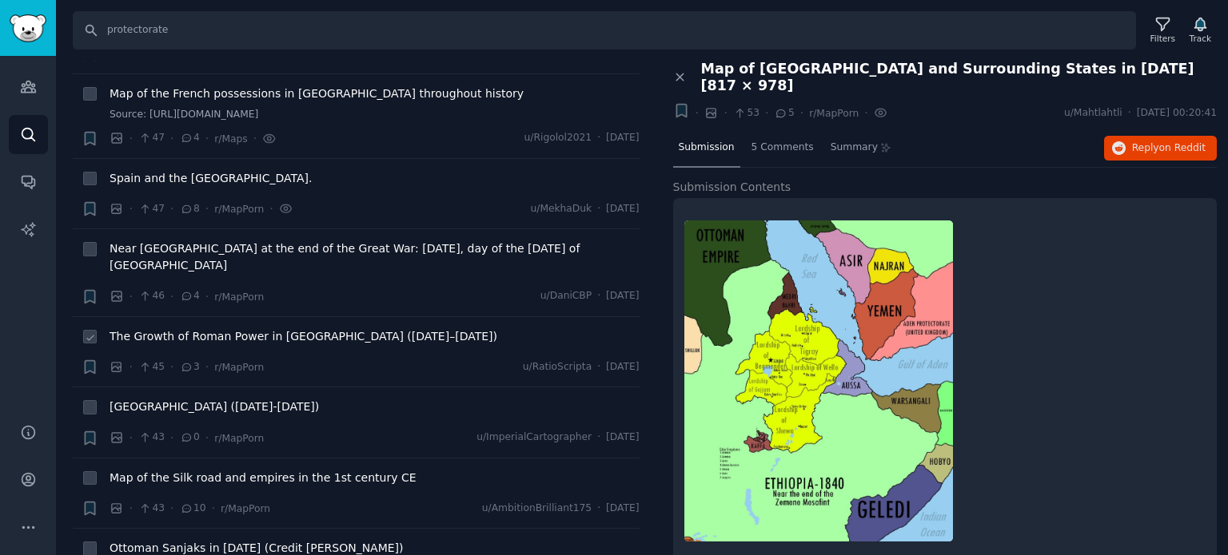
click at [176, 328] on span "The Growth of Roman Power in [GEOGRAPHIC_DATA] ([DATE]–[DATE])" at bounding box center [303, 336] width 388 height 17
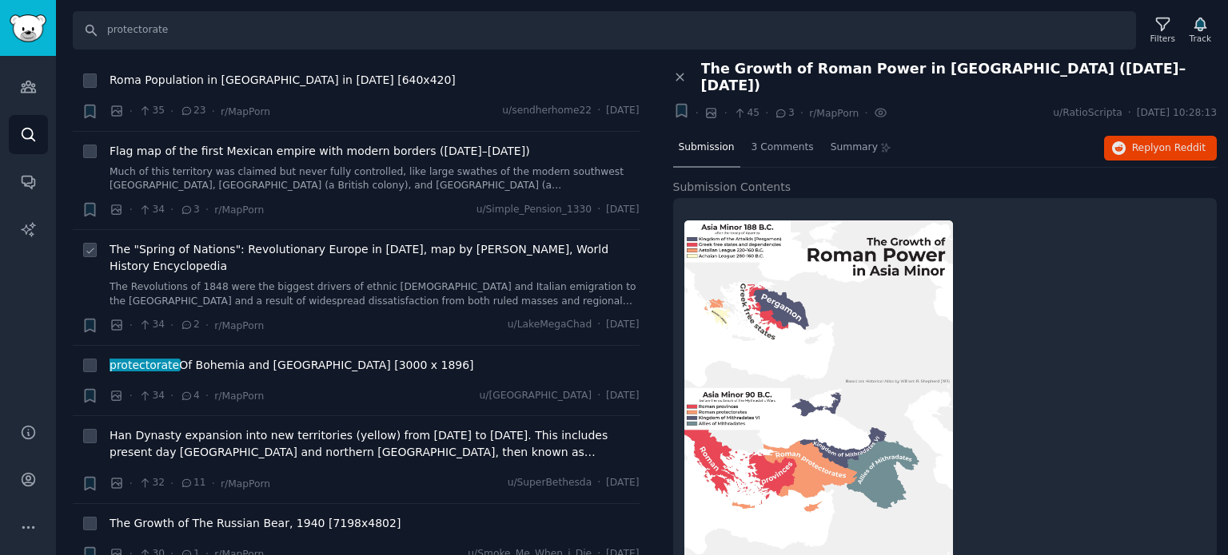
scroll to position [6553, 0]
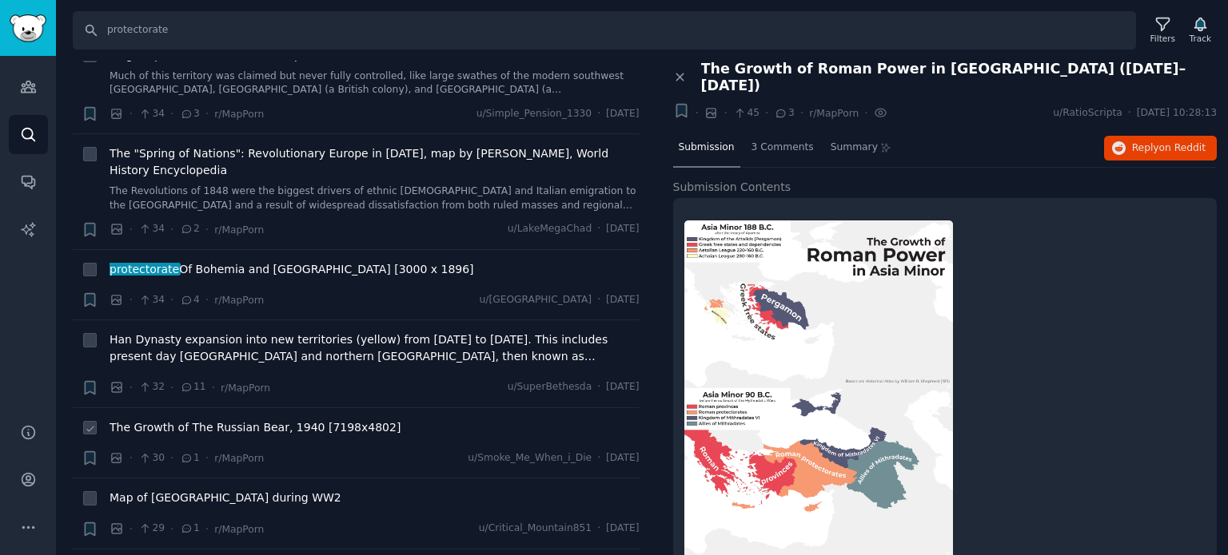
click at [193, 420] on span "The Growth of The Russian Bear, 1940 [7198x4802]" at bounding box center [254, 428] width 291 height 17
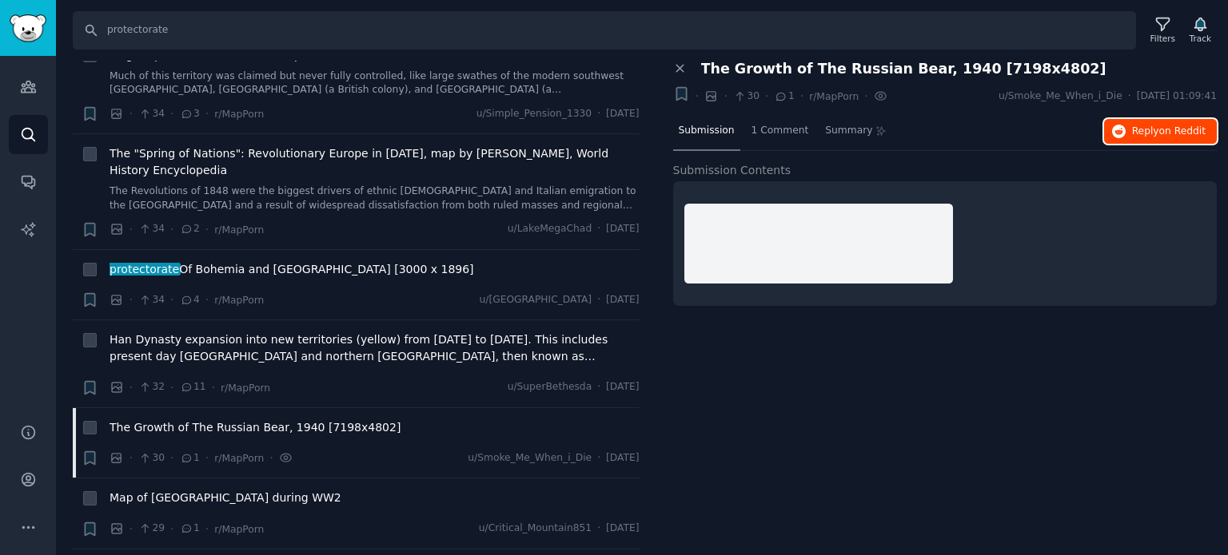
click at [1140, 131] on span "Reply on Reddit" at bounding box center [1169, 132] width 74 height 14
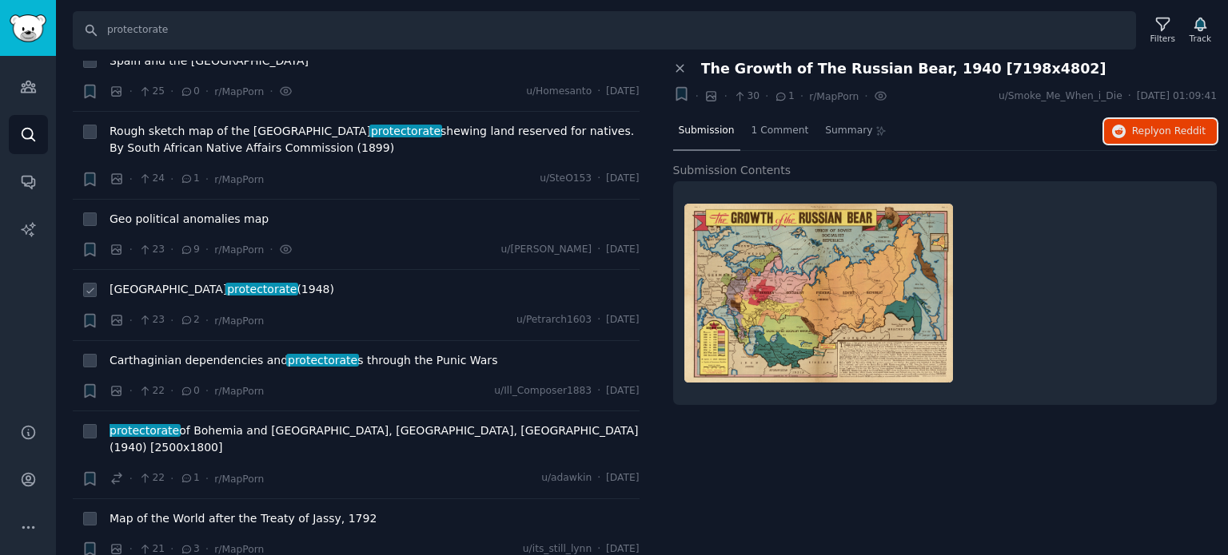
scroll to position [8152, 0]
